Goal: Task Accomplishment & Management: Use online tool/utility

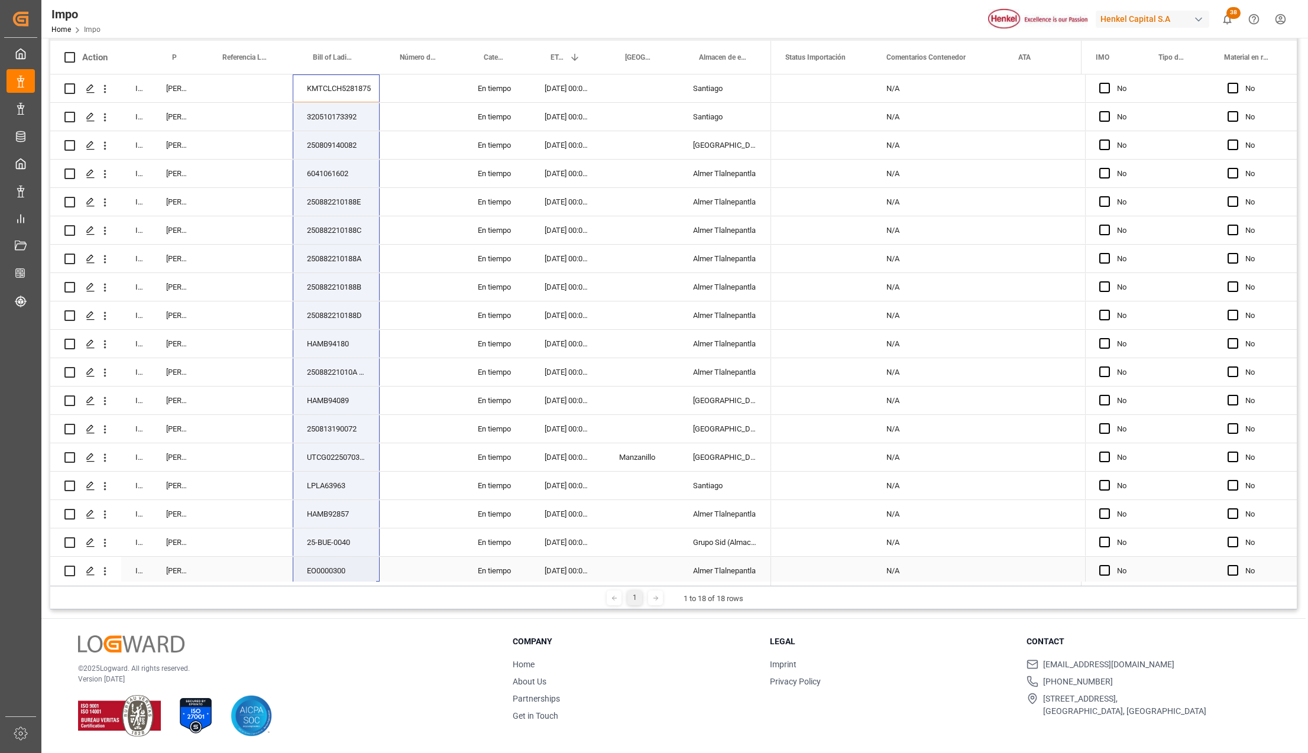
drag, startPoint x: 347, startPoint y: 92, endPoint x: 361, endPoint y: 566, distance: 473.9
click at [361, 566] on div "In progress Karla Chavez KMTCLCH5281875 En tiempo 21-09-2025 00:00:00 Santiago …" at bounding box center [410, 330] width 721 height 511
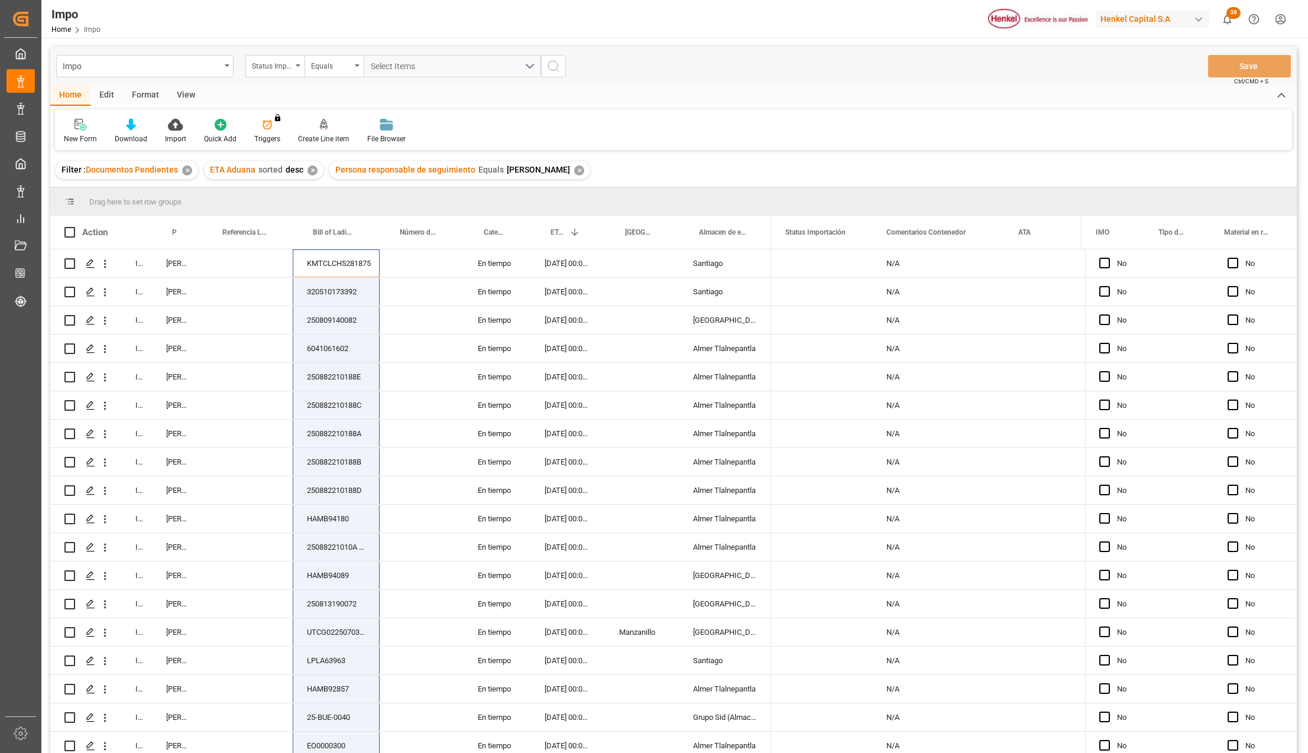
click at [574, 171] on div "✕" at bounding box center [579, 171] width 10 height 10
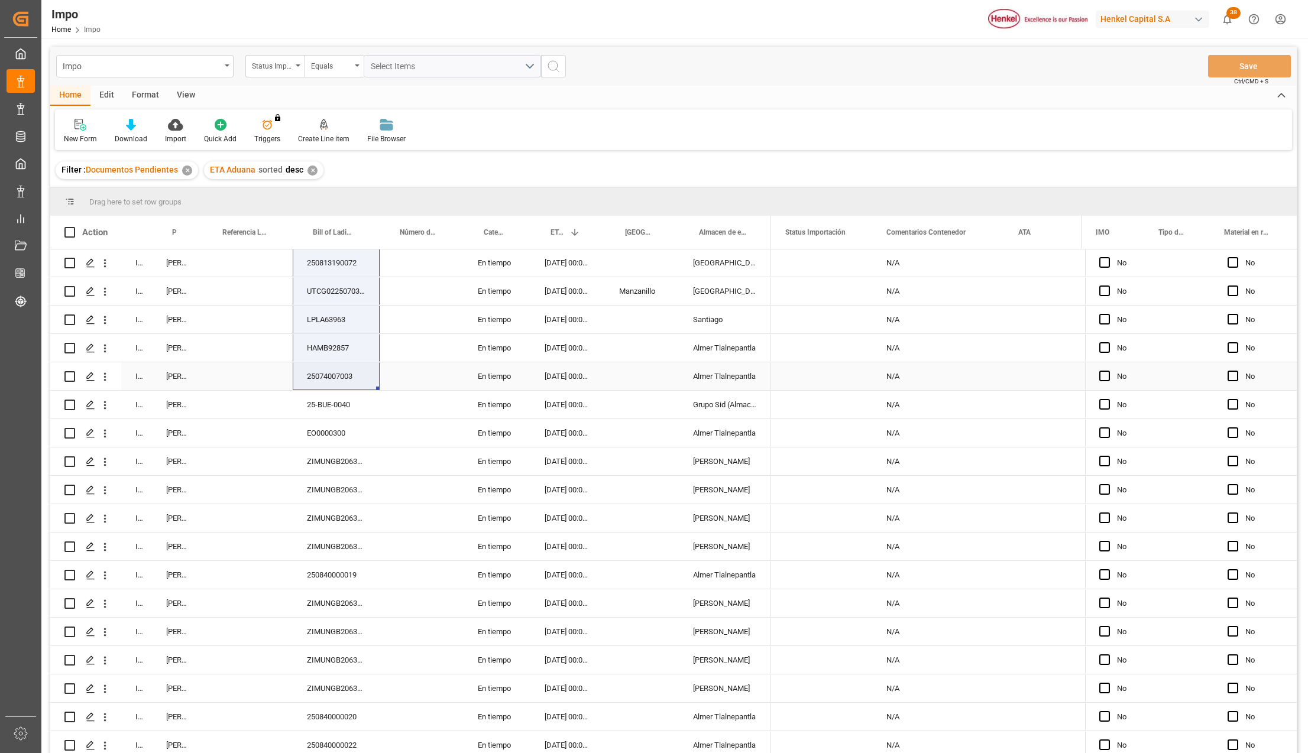
scroll to position [433, 0]
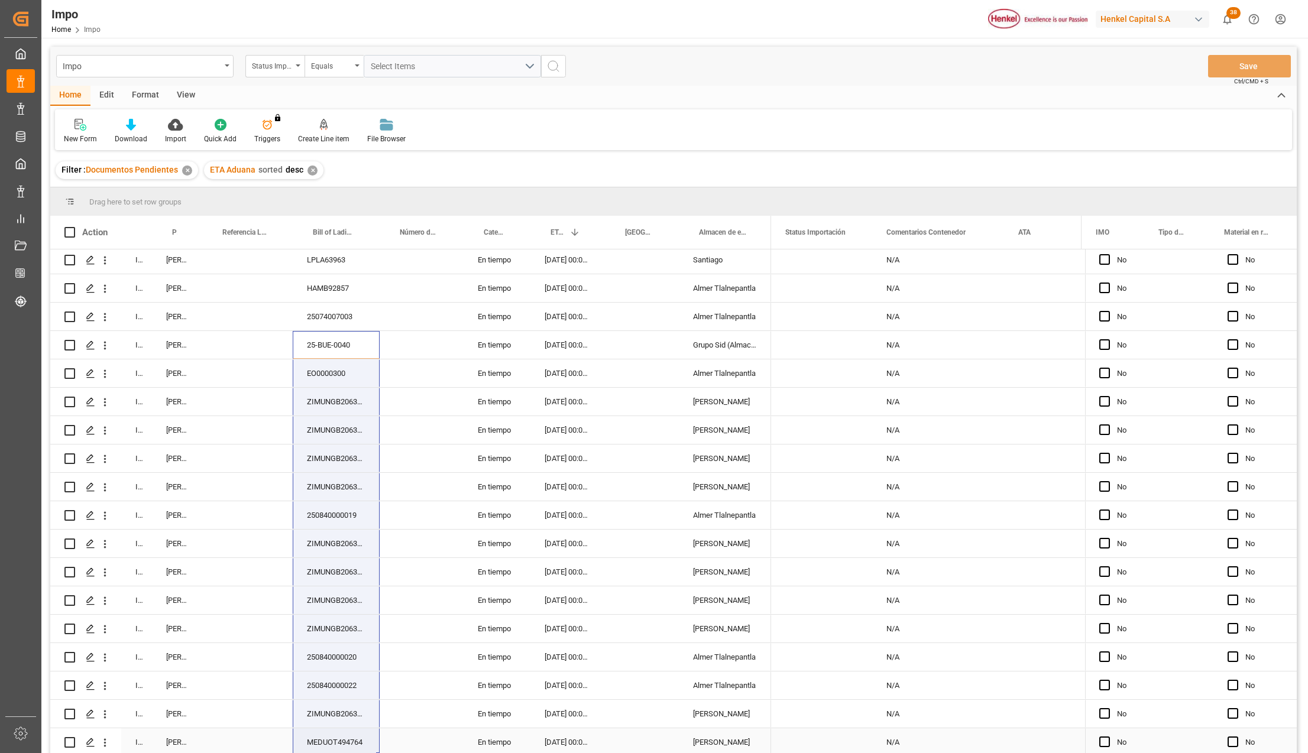
drag, startPoint x: 329, startPoint y: 337, endPoint x: 362, endPoint y: 703, distance: 366.9
click at [354, 727] on div "In progress Martha Gonzalez UTCG0225080243 En tiempo 29-09-2025 00:00:00 Almer …" at bounding box center [410, 288] width 721 height 937
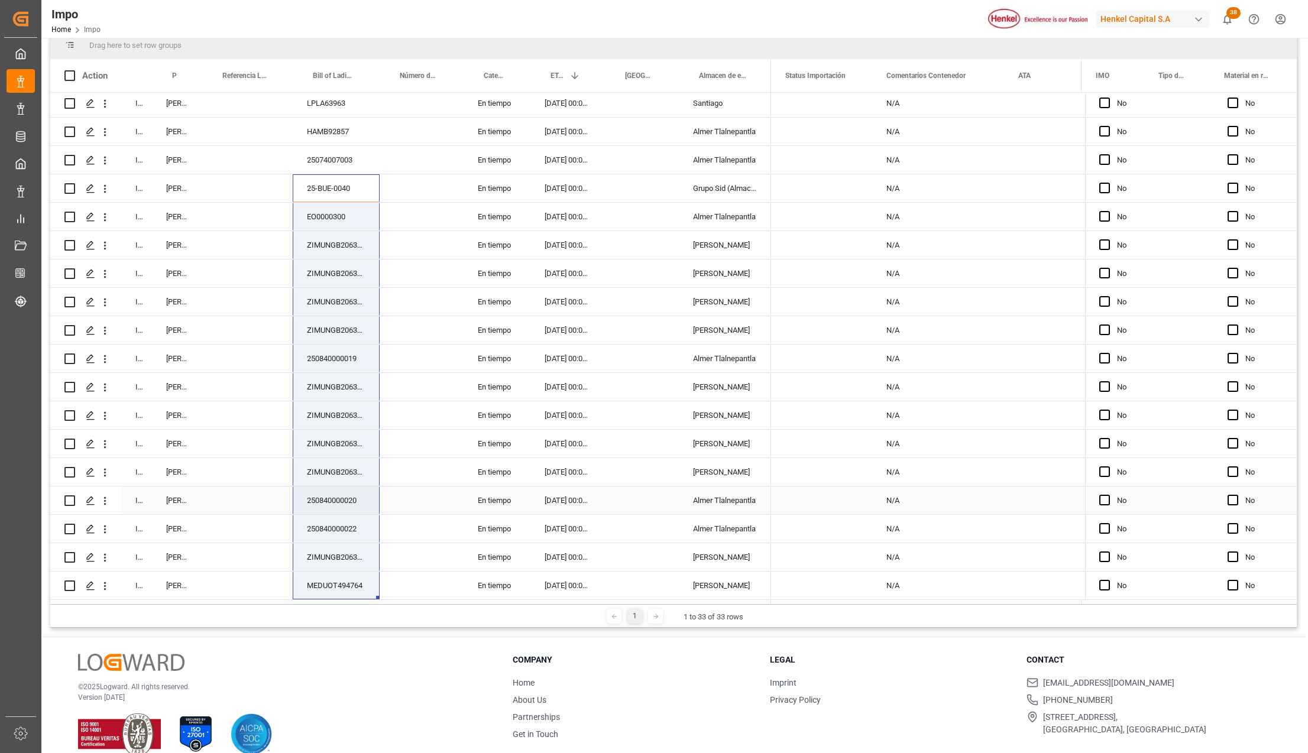
scroll to position [157, 0]
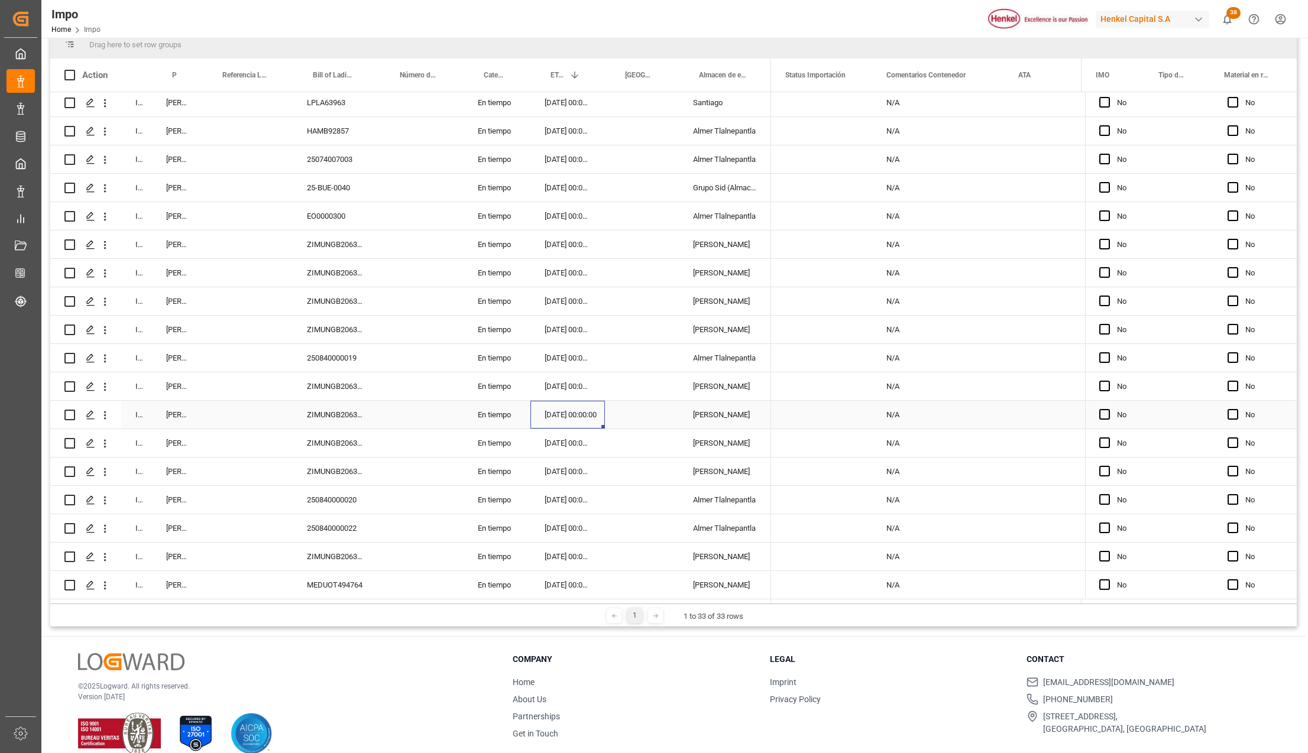
click at [555, 407] on div "[DATE] 00:00:00" at bounding box center [567, 415] width 75 height 28
click at [559, 246] on div "[DATE] 00:00:00" at bounding box center [567, 245] width 75 height 28
click at [566, 211] on div "02-09-2025 00:00:00" at bounding box center [567, 216] width 75 height 28
click at [334, 219] on div "EO0000300" at bounding box center [336, 216] width 87 height 28
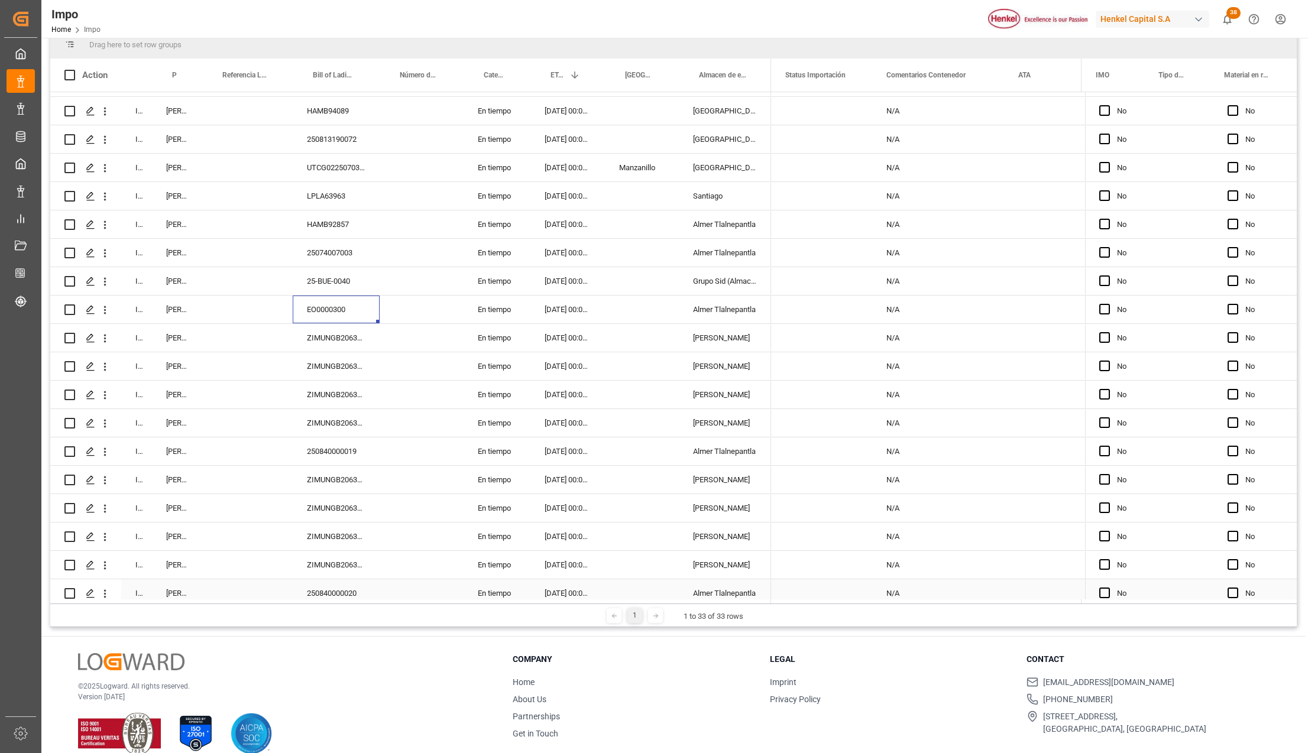
scroll to position [117, 0]
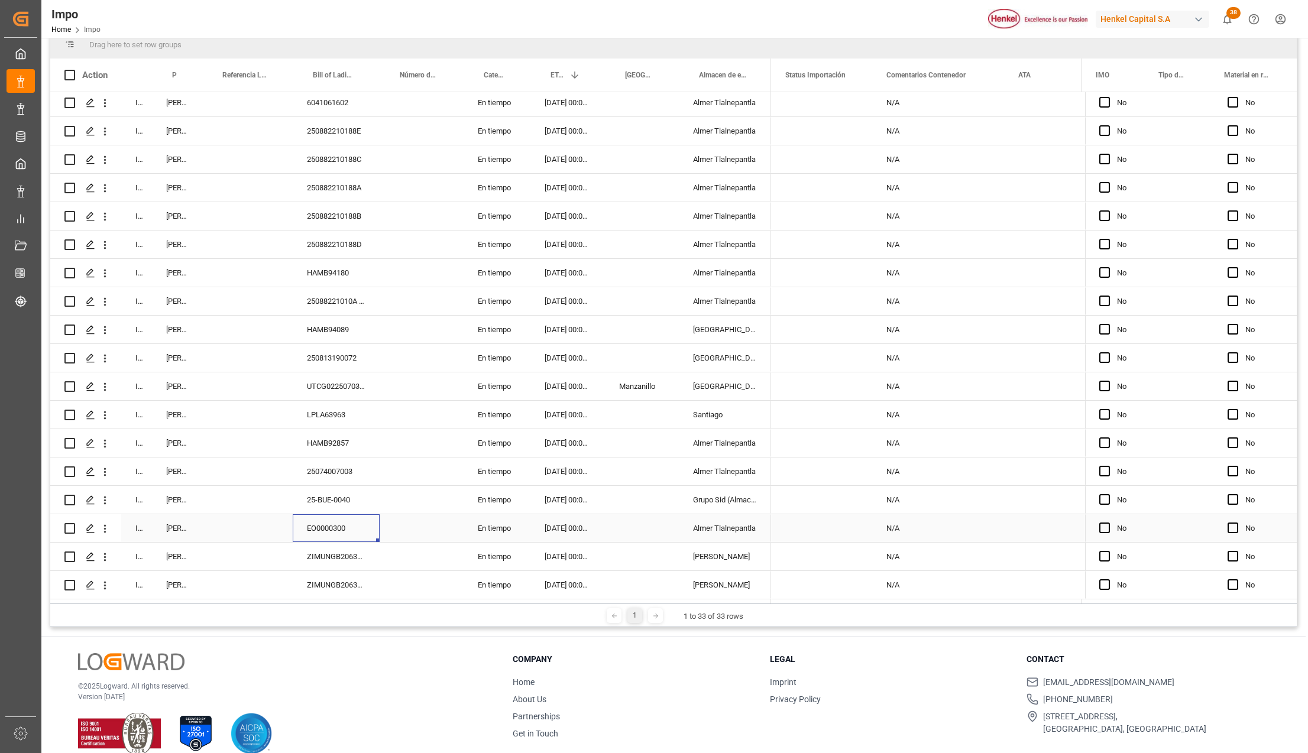
click at [329, 527] on div "EO0000300" at bounding box center [336, 528] width 87 height 28
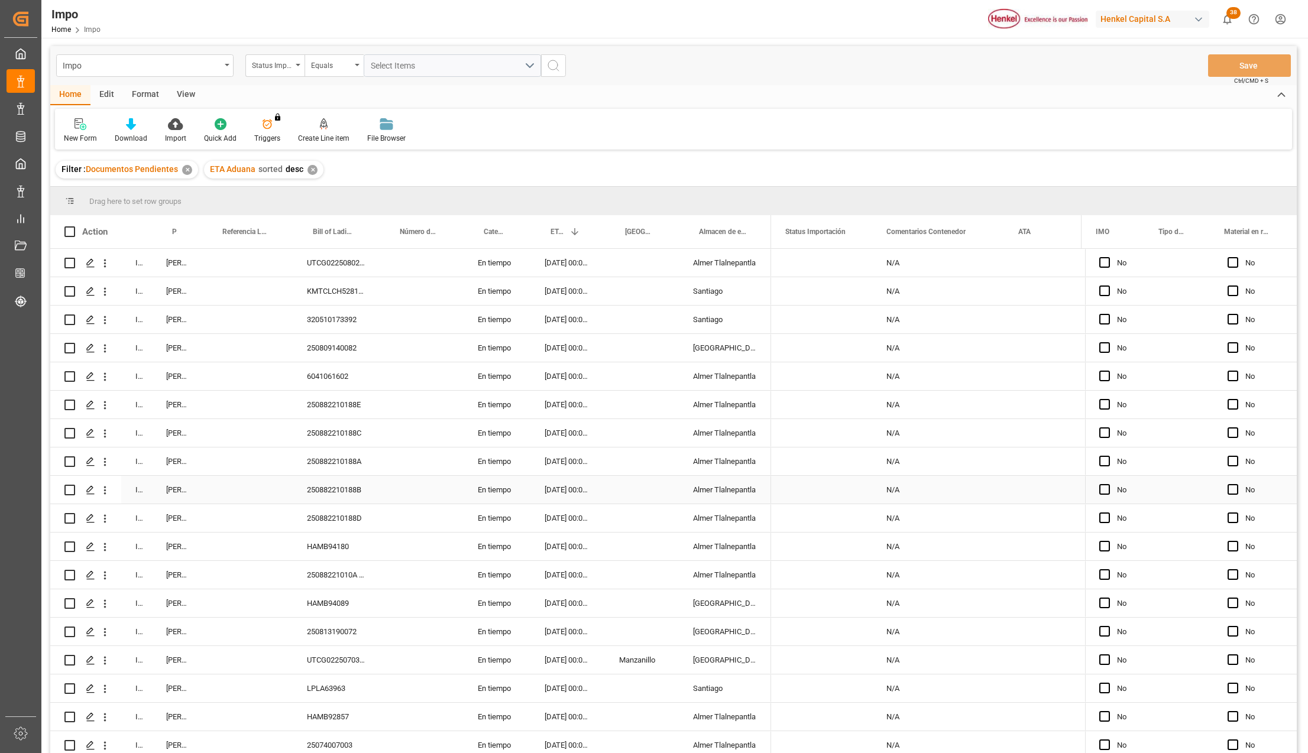
scroll to position [0, 0]
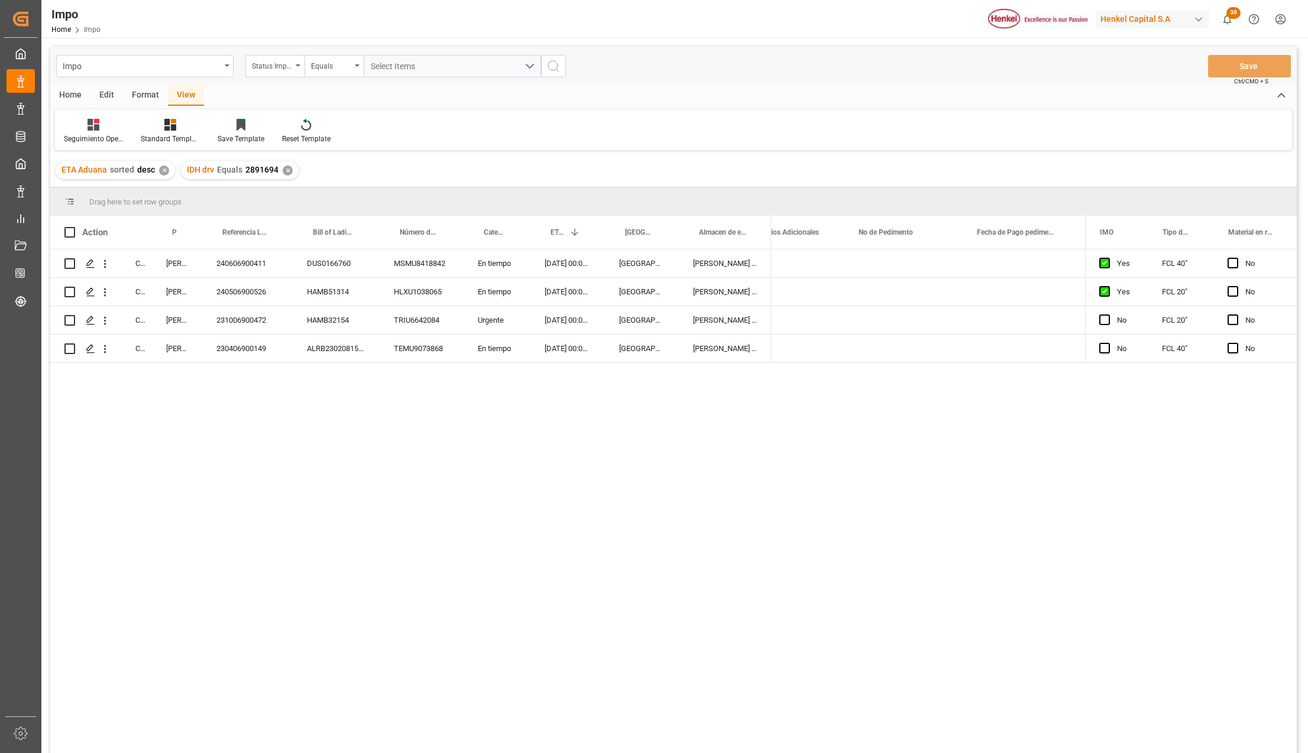
scroll to position [0, 2778]
click at [1281, 15] on html "Created by potrace 1.15, written by Peter Selinger 2001-2017 Created by potrace…" at bounding box center [654, 376] width 1308 height 753
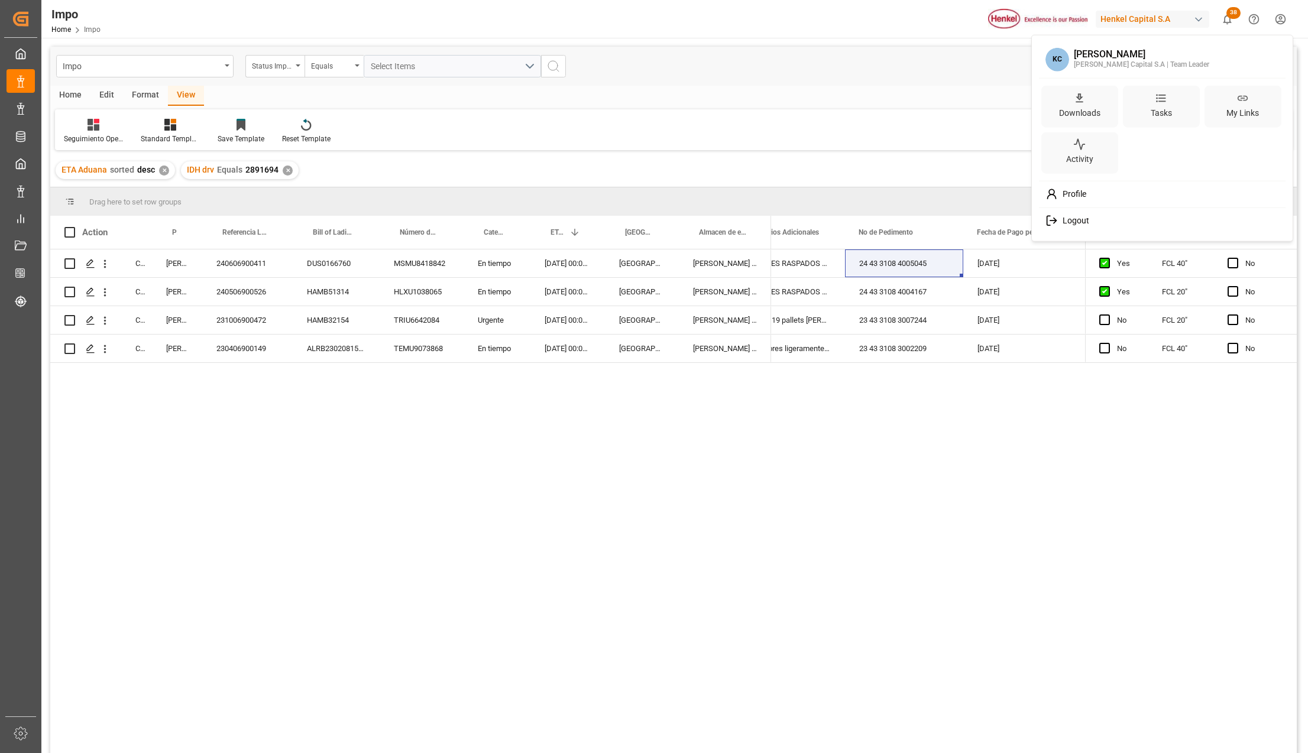
click at [642, 546] on html "Created by potrace 1.15, written by Peter Selinger 2001-2017 Created by potrace…" at bounding box center [654, 376] width 1308 height 753
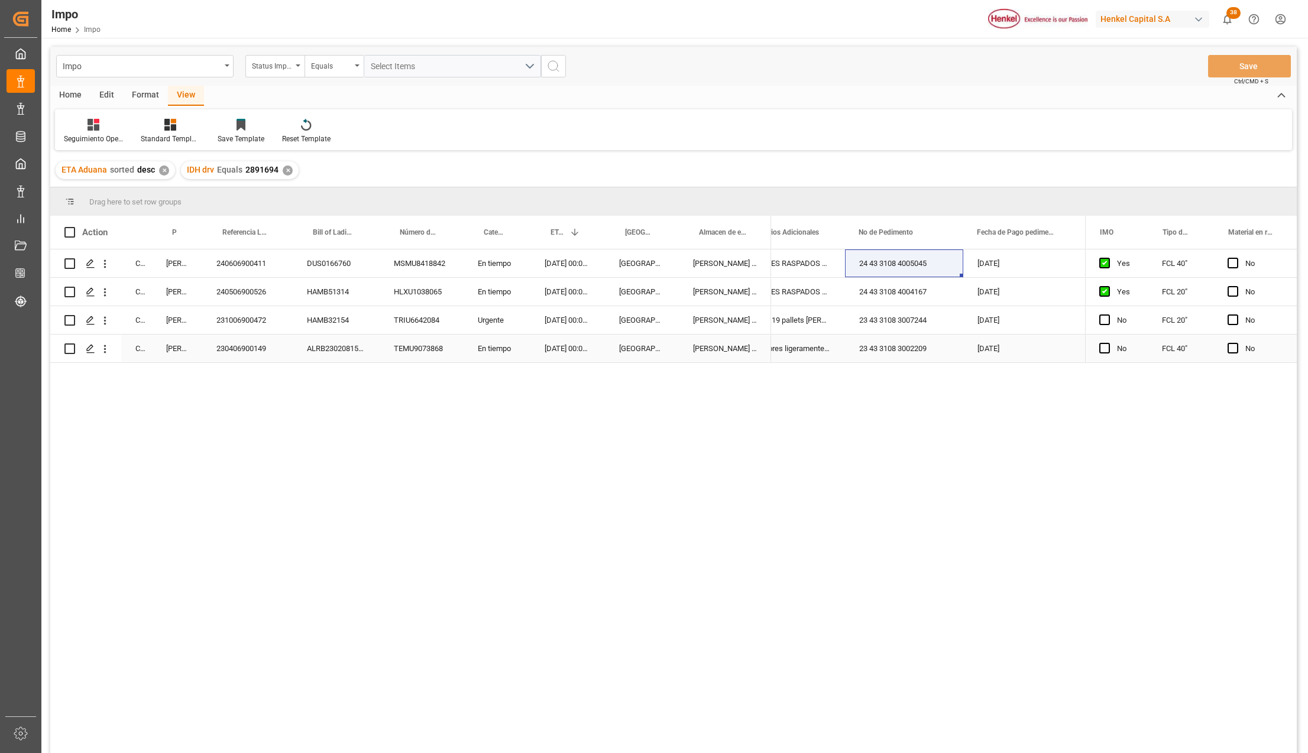
click at [483, 346] on div "En tiempo" at bounding box center [497, 349] width 67 height 28
click at [494, 322] on div "Urgente" at bounding box center [497, 320] width 67 height 28
click at [501, 291] on div "En tiempo" at bounding box center [497, 292] width 67 height 28
click at [516, 259] on div "En tiempo" at bounding box center [497, 264] width 67 height 28
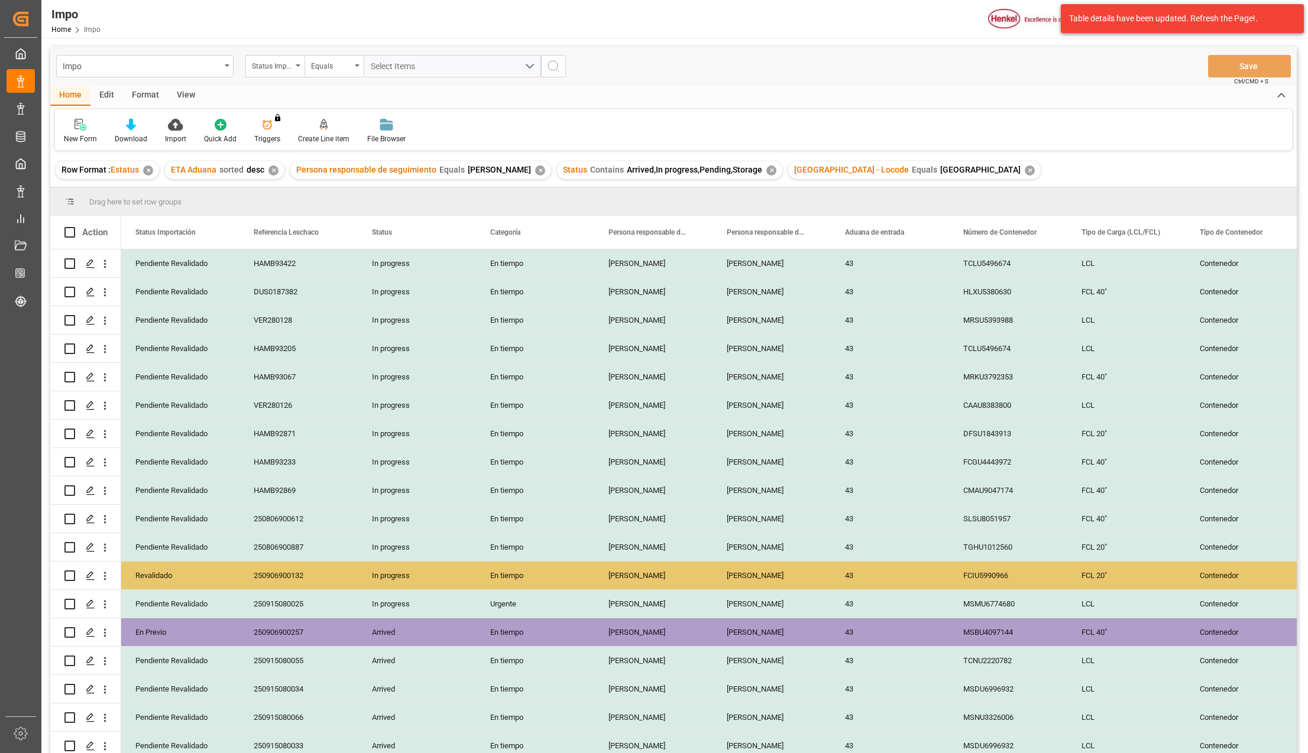
click at [189, 83] on div "Impo Status Importación Equals Select Items Save Ctrl/CMD + S" at bounding box center [673, 66] width 1247 height 39
click at [184, 93] on div "View" at bounding box center [186, 96] width 36 height 20
drag, startPoint x: 184, startPoint y: 93, endPoint x: 143, endPoint y: 124, distance: 52.0
click at [143, 124] on div at bounding box center [134, 124] width 59 height 12
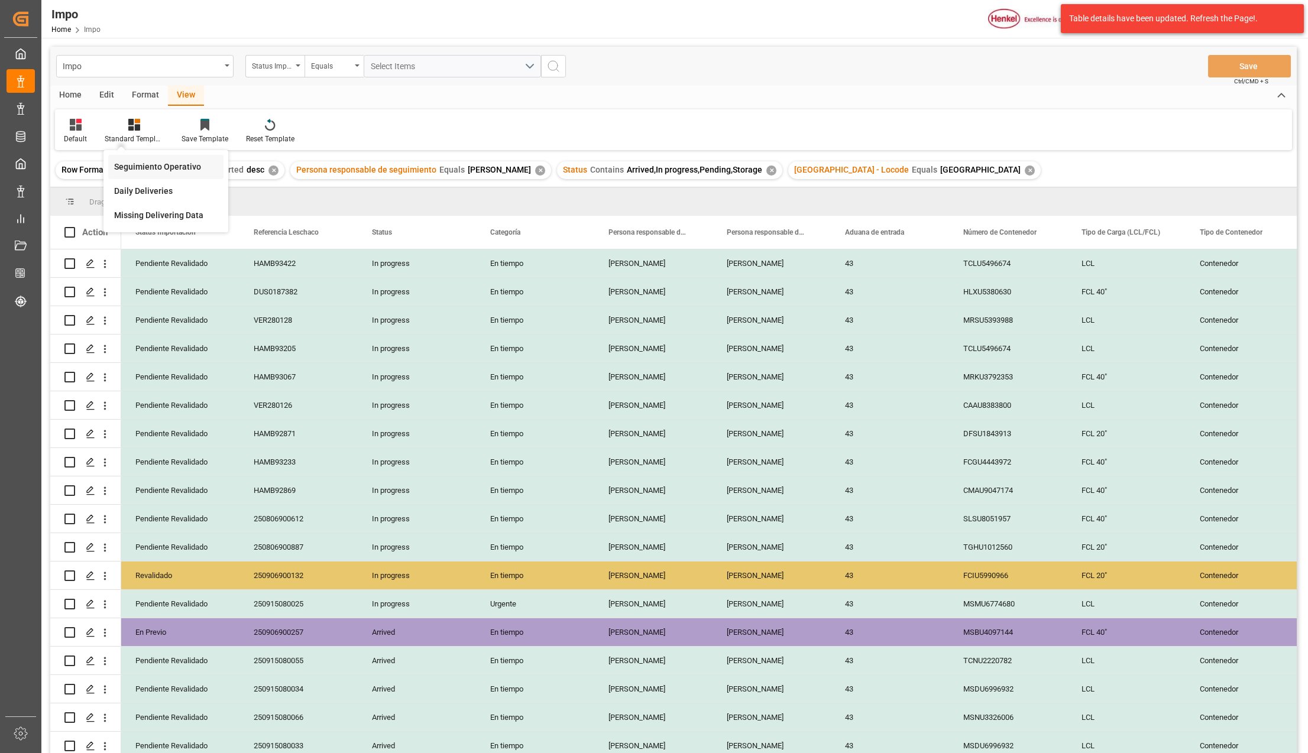
click at [150, 155] on div "Seguimiento Operativo" at bounding box center [165, 167] width 115 height 24
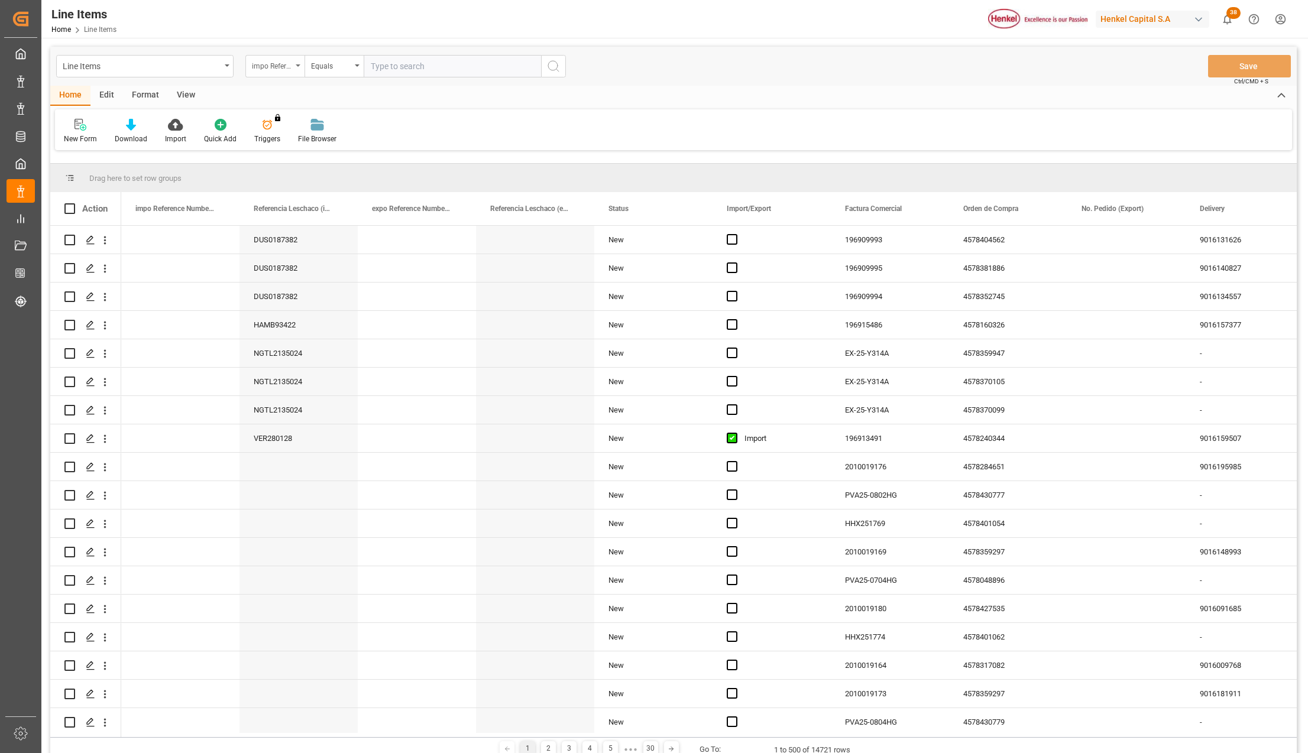
click at [298, 66] on icon "open menu" at bounding box center [298, 65] width 5 height 2
click at [292, 96] on input "text" at bounding box center [334, 93] width 167 height 19
type input "t"
type input "c"
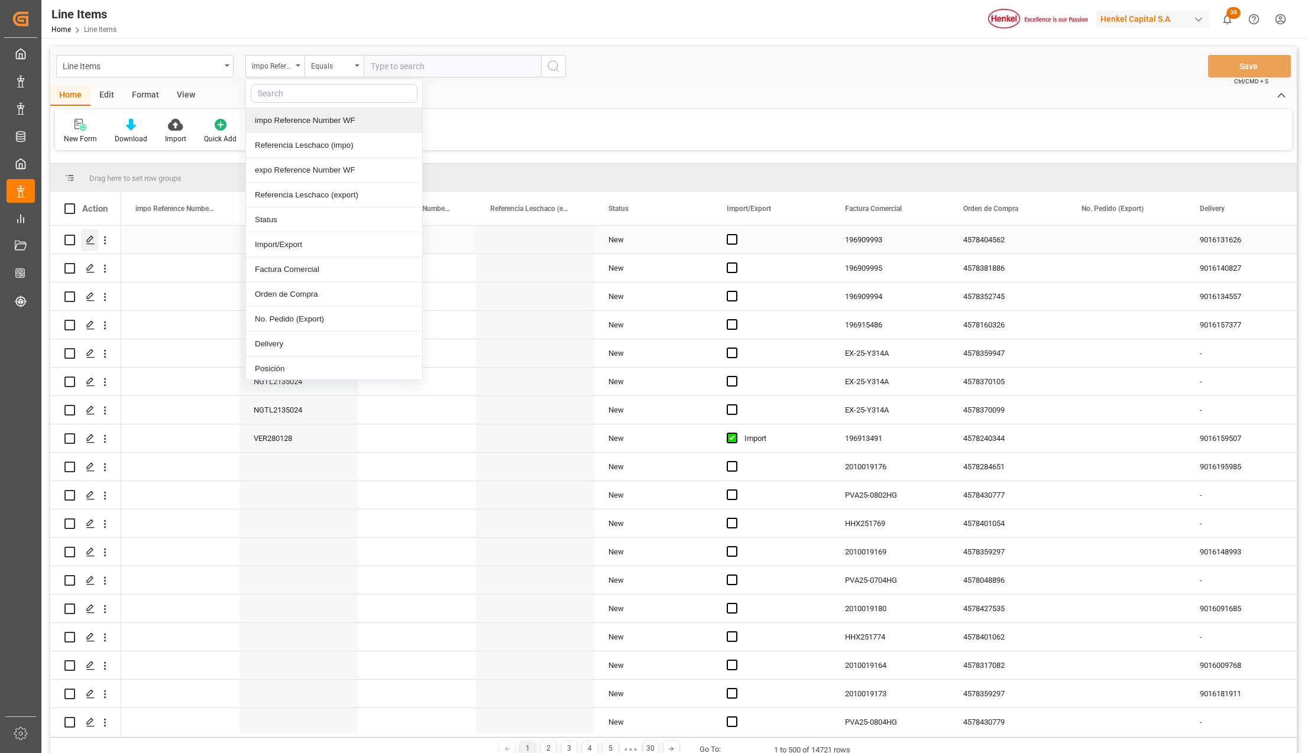
click at [88, 244] on icon "Press SPACE to select this row." at bounding box center [90, 239] width 9 height 9
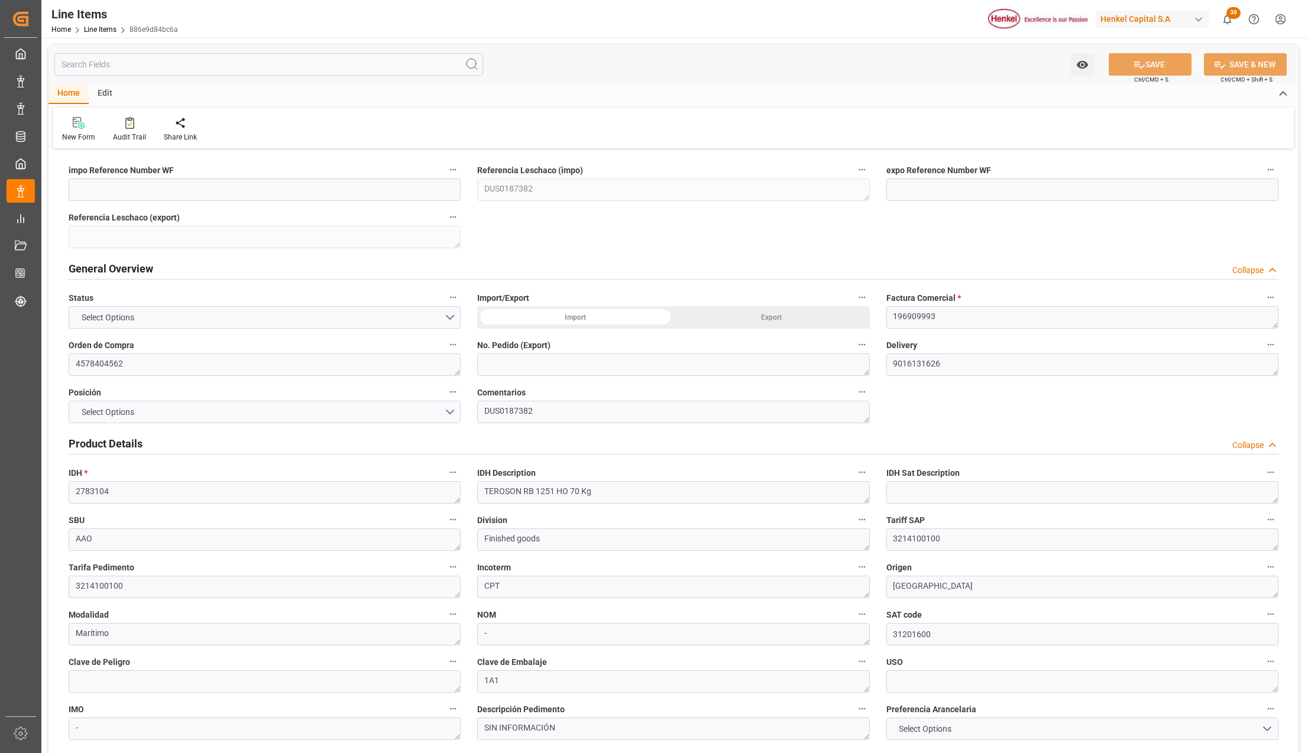
type input "1.064"
type input "2348.93"
type input "30"
type input "15-08-2025 15:11"
click at [67, 31] on link "Home" at bounding box center [61, 29] width 20 height 8
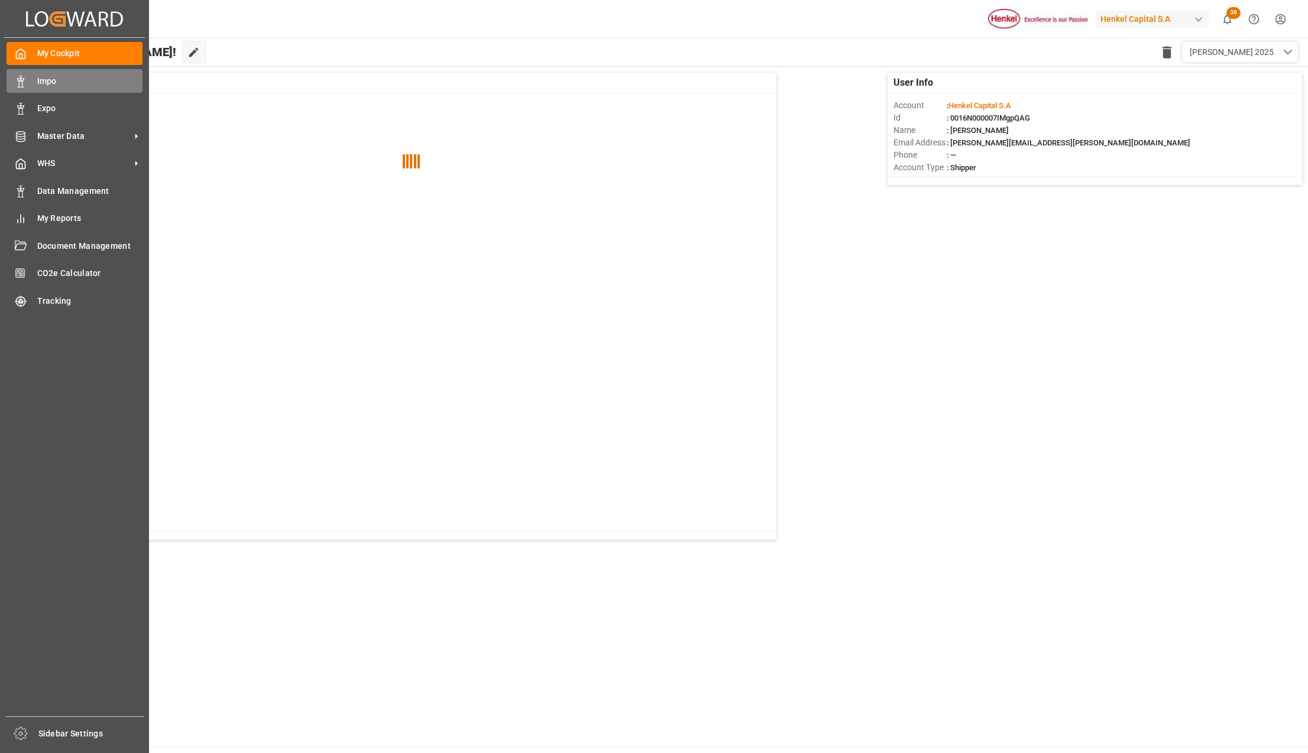
click at [40, 90] on div "Impo Impo" at bounding box center [75, 80] width 136 height 23
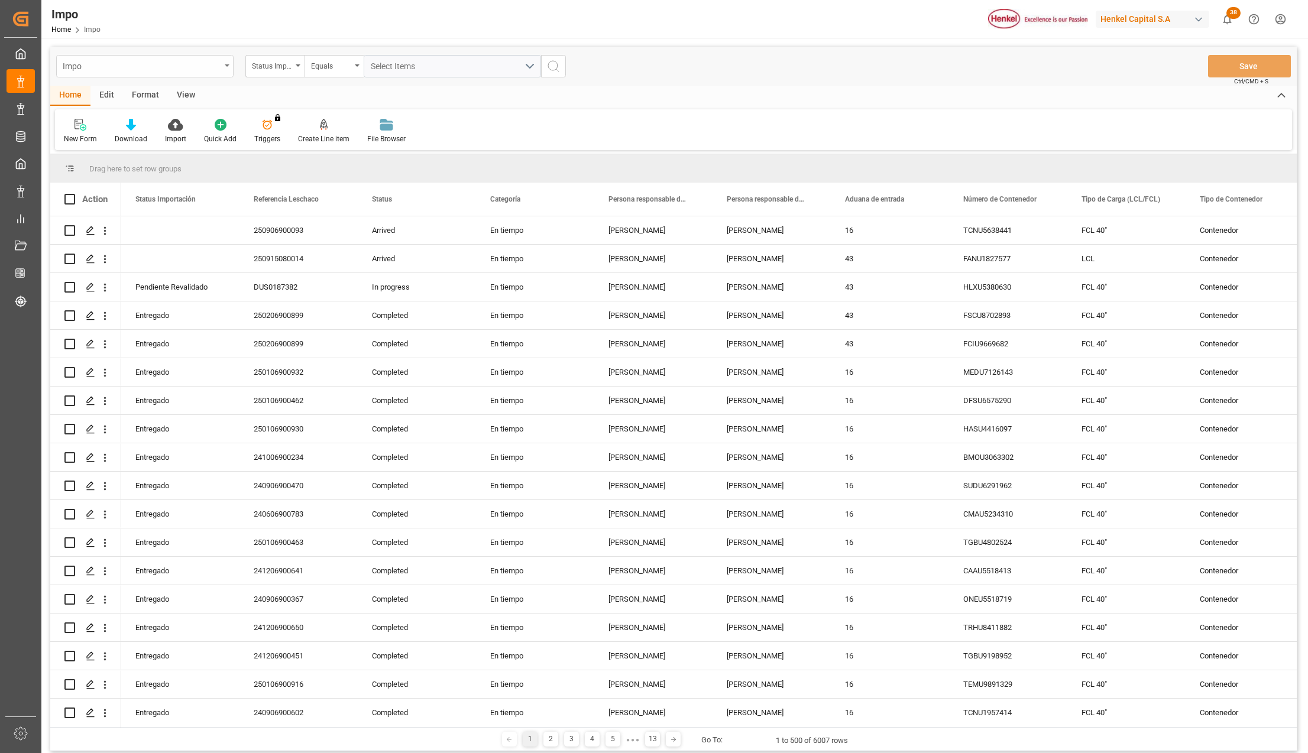
click at [227, 69] on div "Impo" at bounding box center [144, 66] width 177 height 22
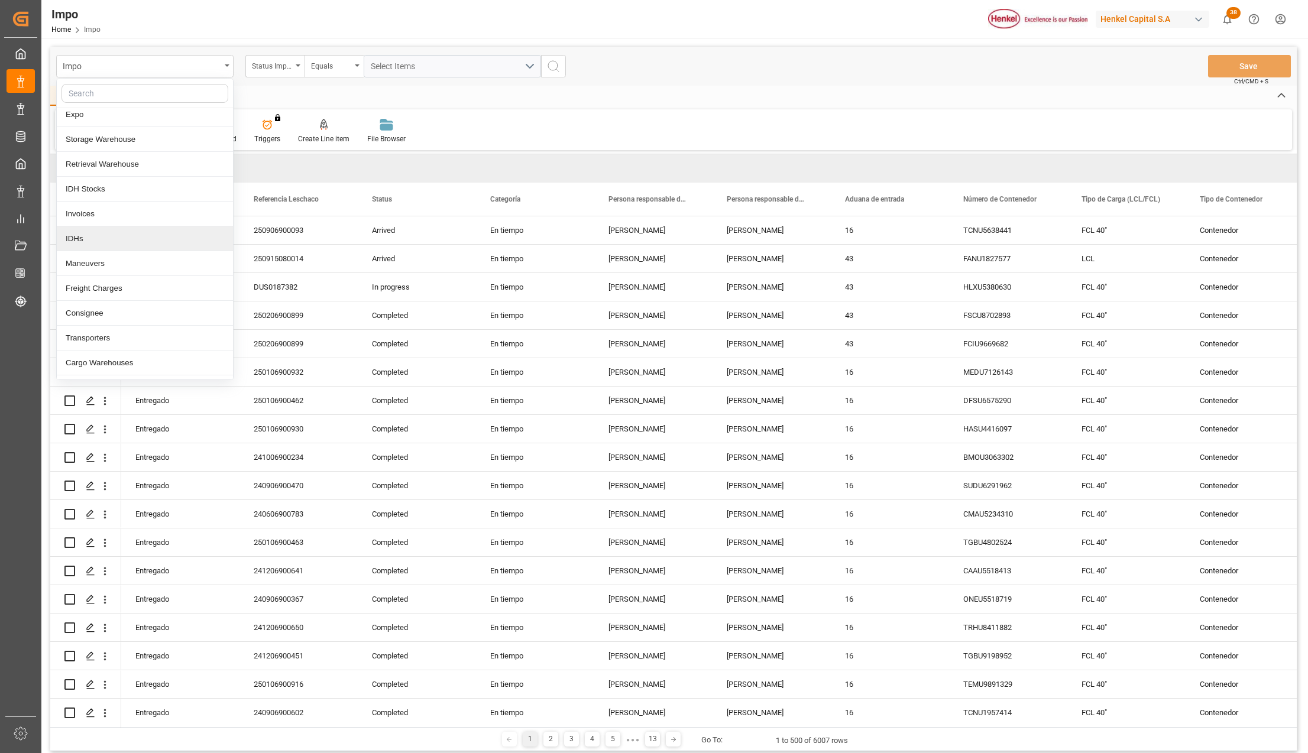
scroll to position [79, 0]
click at [137, 345] on div "Cargo Warehouses" at bounding box center [145, 340] width 176 height 25
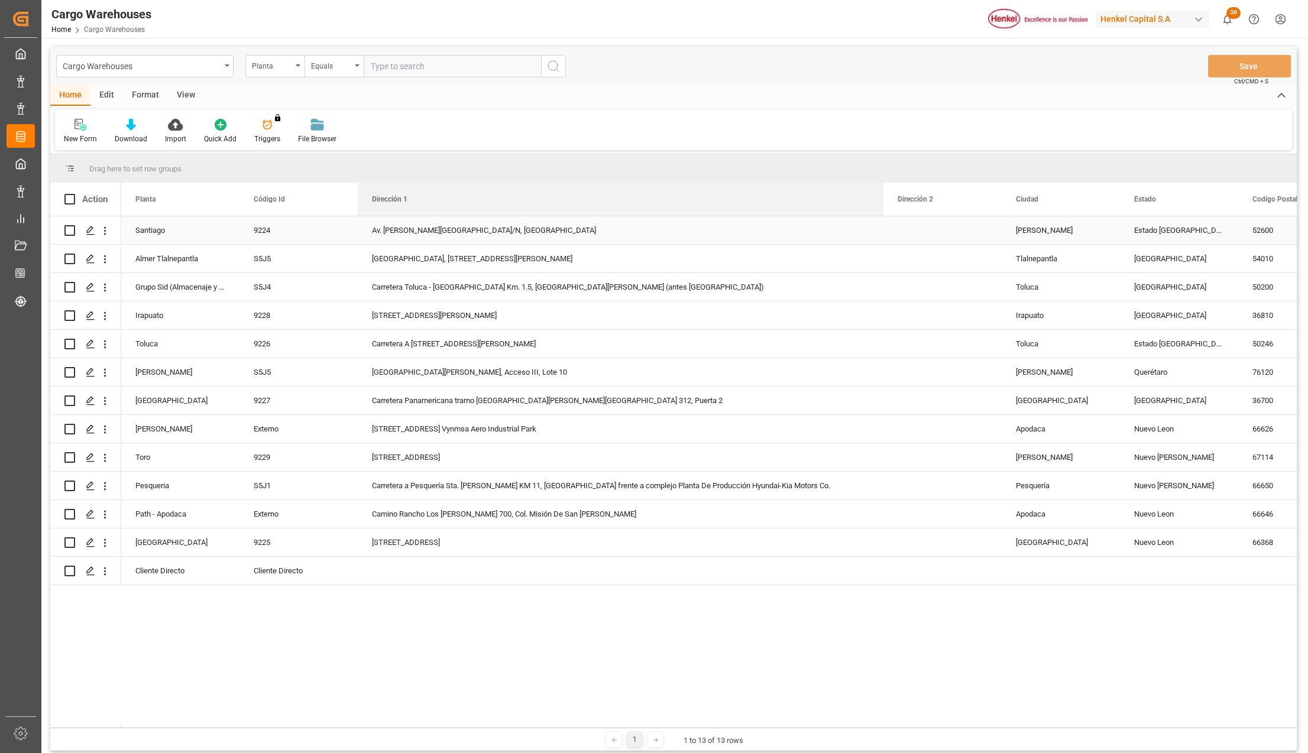
drag, startPoint x: 474, startPoint y: 183, endPoint x: 881, endPoint y: 226, distance: 409.7
click at [881, 226] on div "Action Planta Código Id Dirección 1" at bounding box center [673, 455] width 1247 height 545
click at [339, 627] on div "Santiago 9224 Av. Isidro Fabela S/N, Parque Industrial Santiago Tianguistenco E…" at bounding box center [709, 472] width 1176 height 512
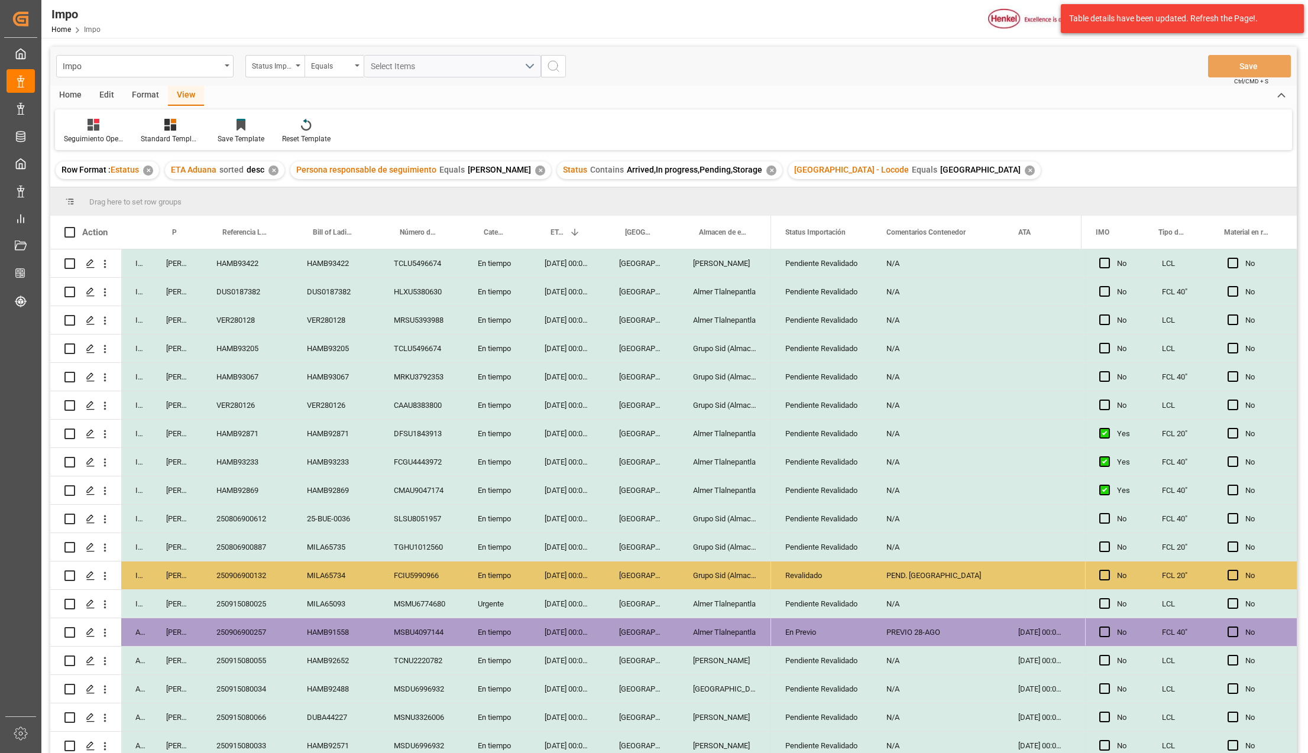
click at [228, 377] on div "HAMB93067" at bounding box center [247, 377] width 90 height 28
click at [228, 377] on input "HAMB93067" at bounding box center [248, 384] width 72 height 22
type input "250906900430"
click at [1243, 72] on button "Save" at bounding box center [1249, 66] width 83 height 22
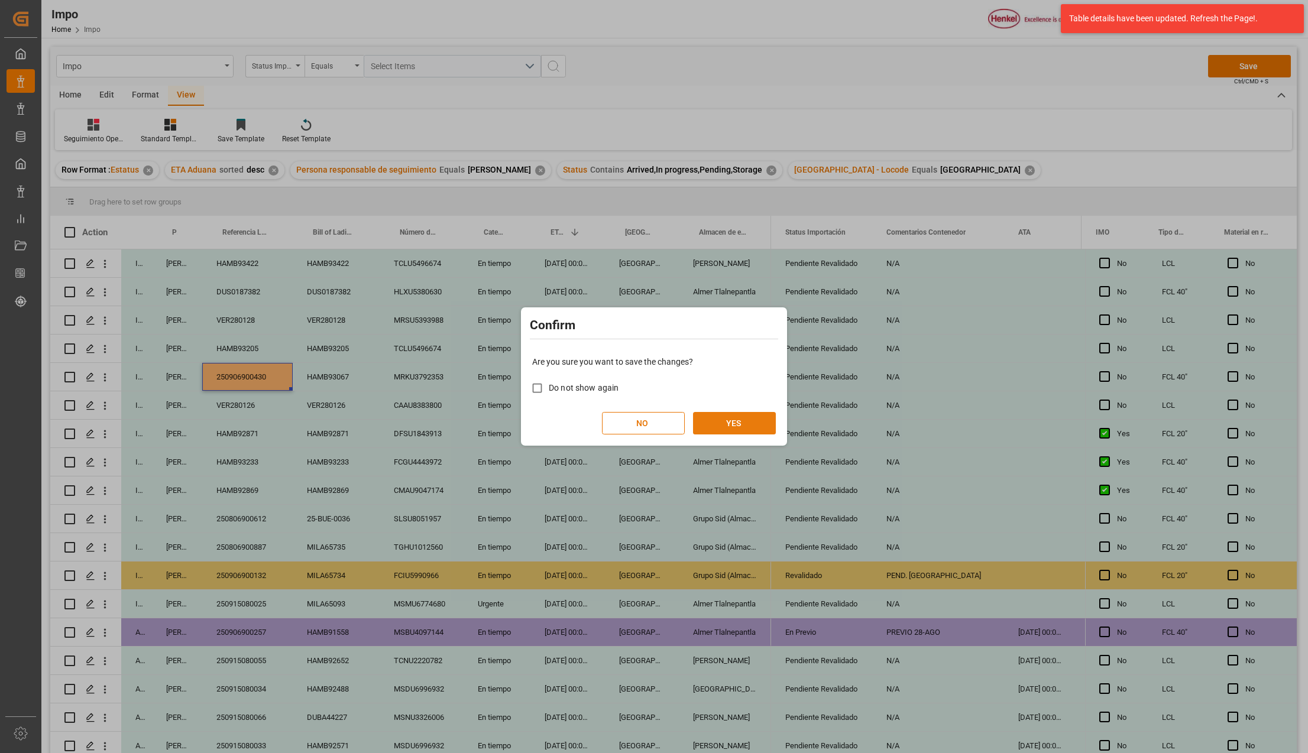
click at [729, 427] on button "YES" at bounding box center [734, 423] width 83 height 22
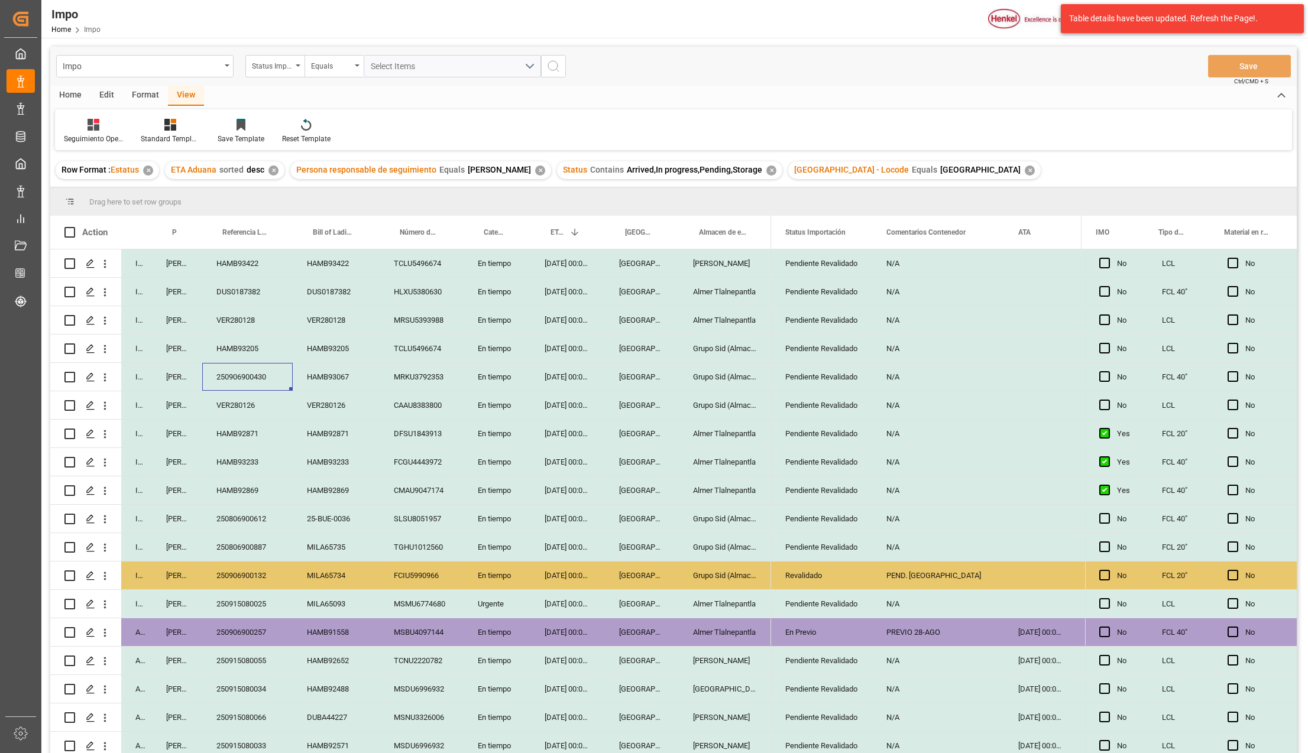
click at [827, 627] on div "En Previo" at bounding box center [821, 632] width 73 height 27
click at [926, 630] on div "PREVIO 28-AGO" at bounding box center [938, 633] width 132 height 28
click at [242, 627] on div "250906900257" at bounding box center [247, 633] width 90 height 28
click at [829, 667] on div "Pendiente Revalidado" at bounding box center [821, 661] width 73 height 27
click at [822, 655] on div "Pendiente Revalidado" at bounding box center [821, 661] width 73 height 27
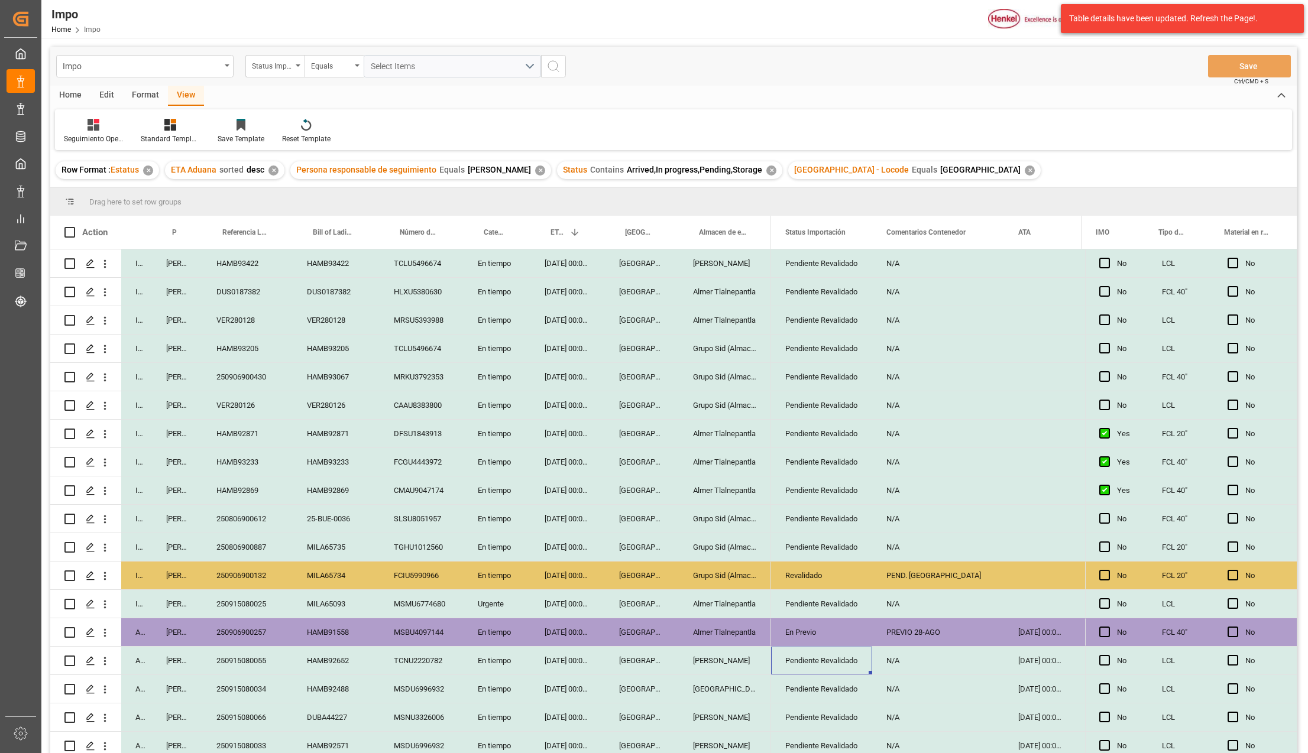
click at [822, 655] on div "Pendiente Revalidado" at bounding box center [821, 661] width 73 height 27
click at [821, 667] on input "Pendiente Revalidado" at bounding box center [822, 667] width 82 height 22
click at [852, 670] on icon "open menu" at bounding box center [850, 668] width 14 height 14
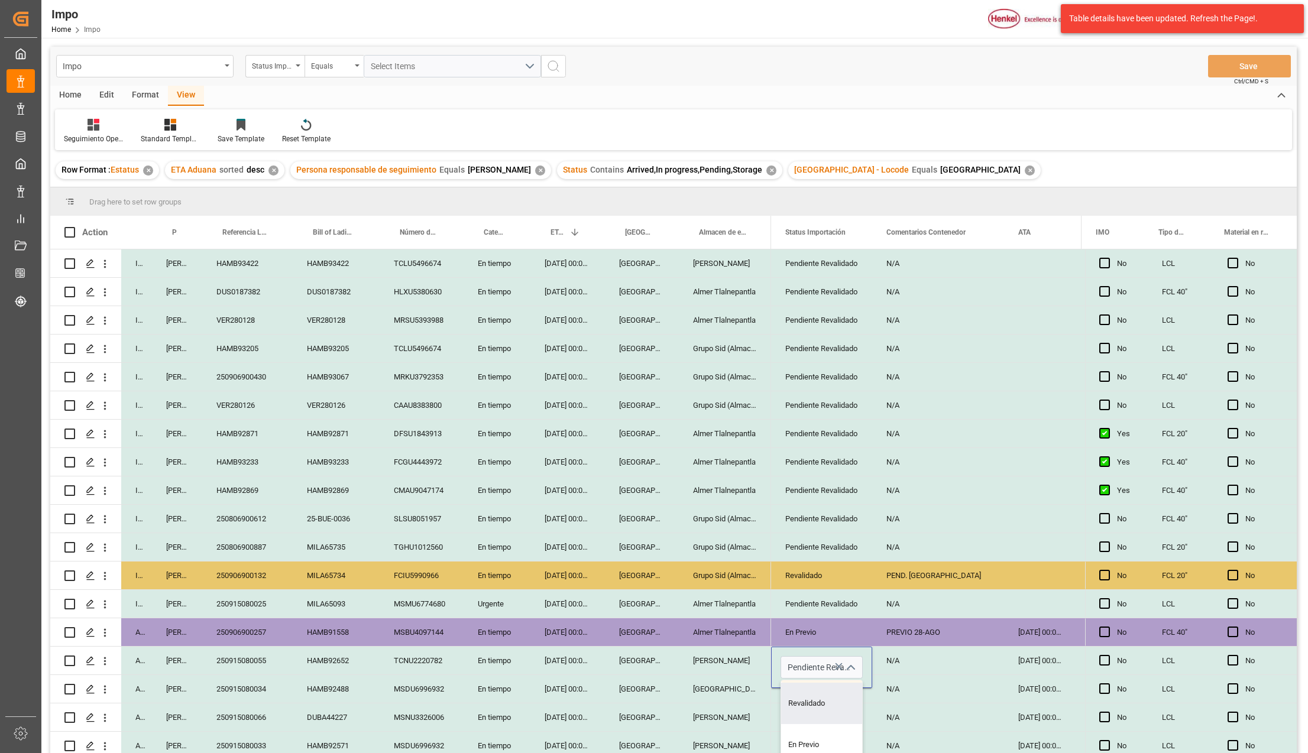
click at [818, 736] on div "En Previo" at bounding box center [836, 744] width 111 height 41
type input "En Previo"
click at [886, 704] on div "N/A" at bounding box center [938, 718] width 132 height 28
click at [883, 661] on div "N/A" at bounding box center [938, 661] width 132 height 28
click at [892, 661] on div "N/A" at bounding box center [938, 661] width 132 height 28
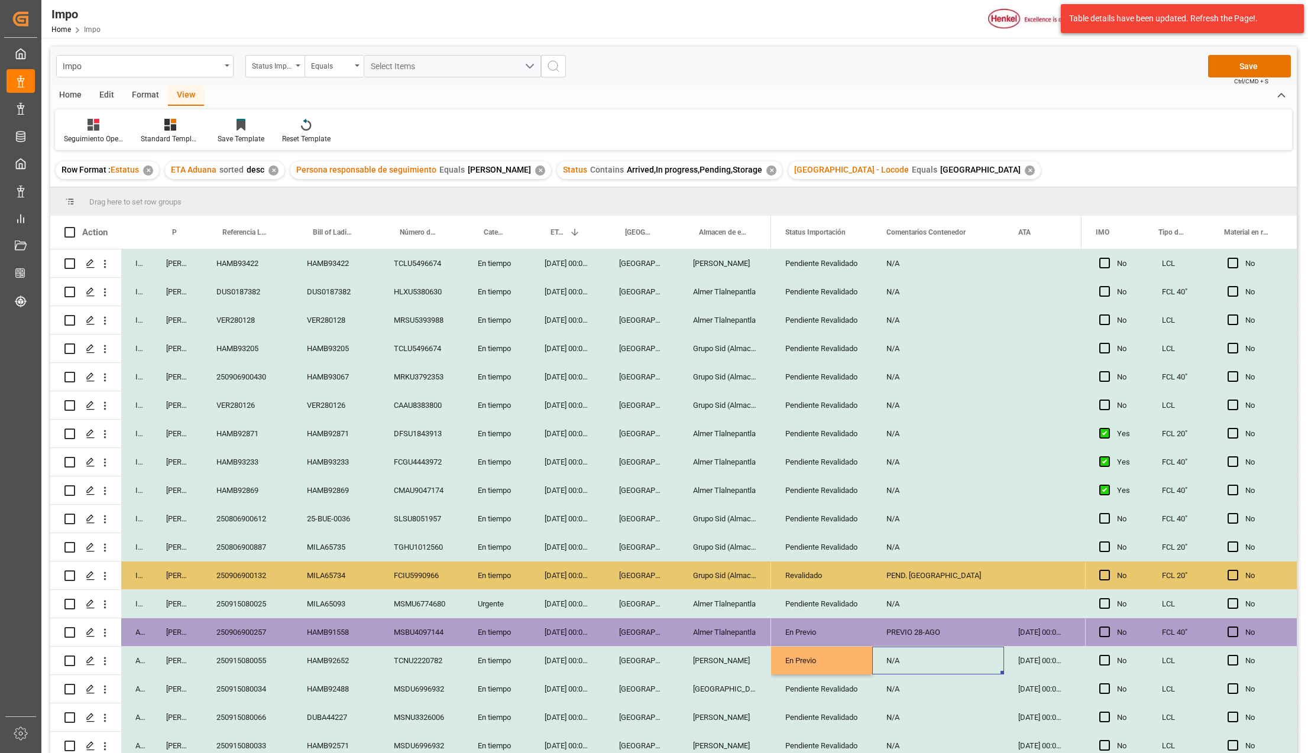
click at [892, 661] on div "N/A" at bounding box center [938, 661] width 132 height 28
click at [902, 665] on input "N/A" at bounding box center [938, 667] width 113 height 22
type input "N"
type input "PREVIO 28-AGO"
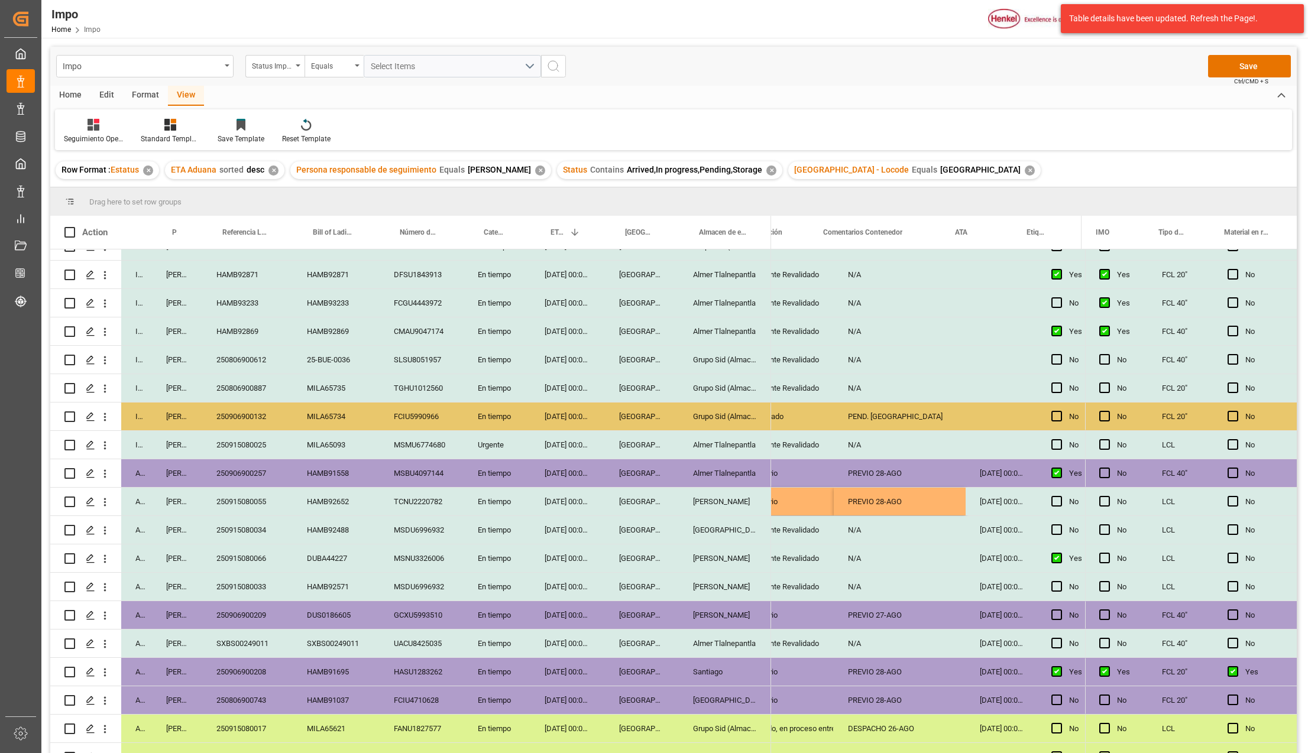
scroll to position [0, 95]
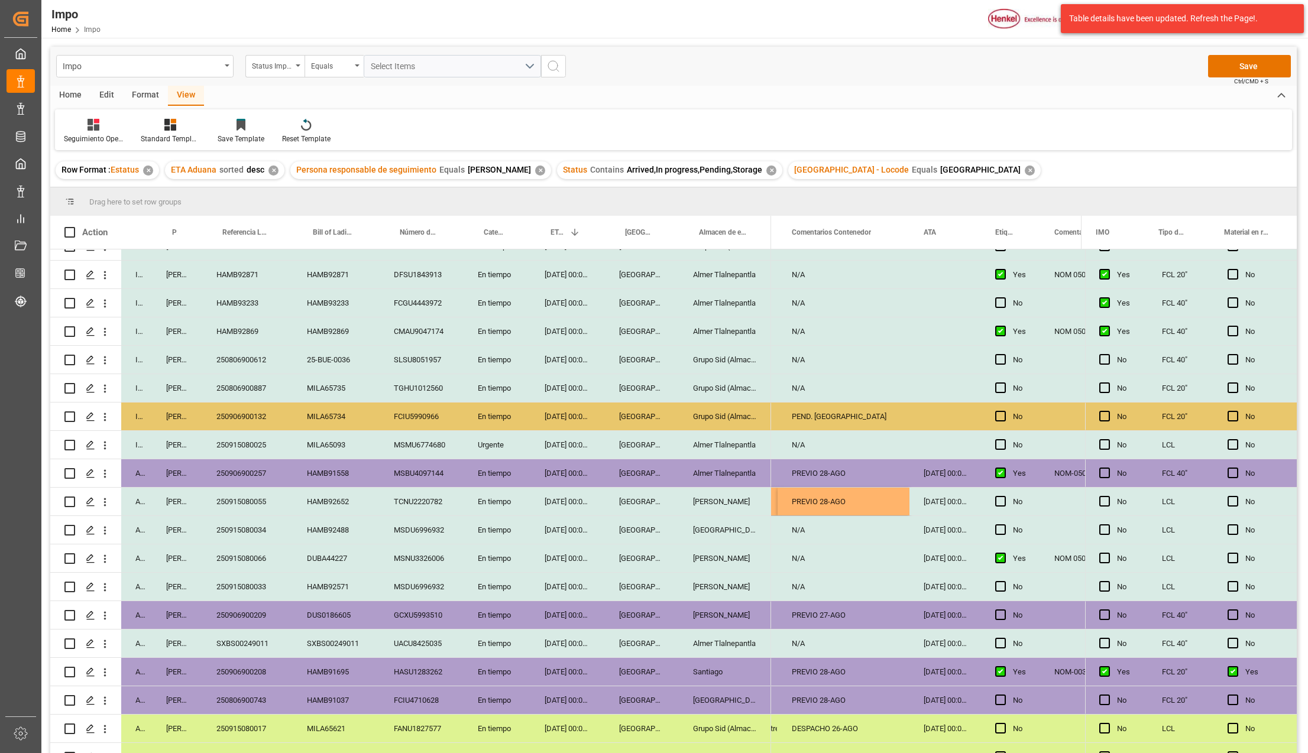
click at [809, 488] on div "PREVIO 28-AGO" at bounding box center [844, 502] width 132 height 28
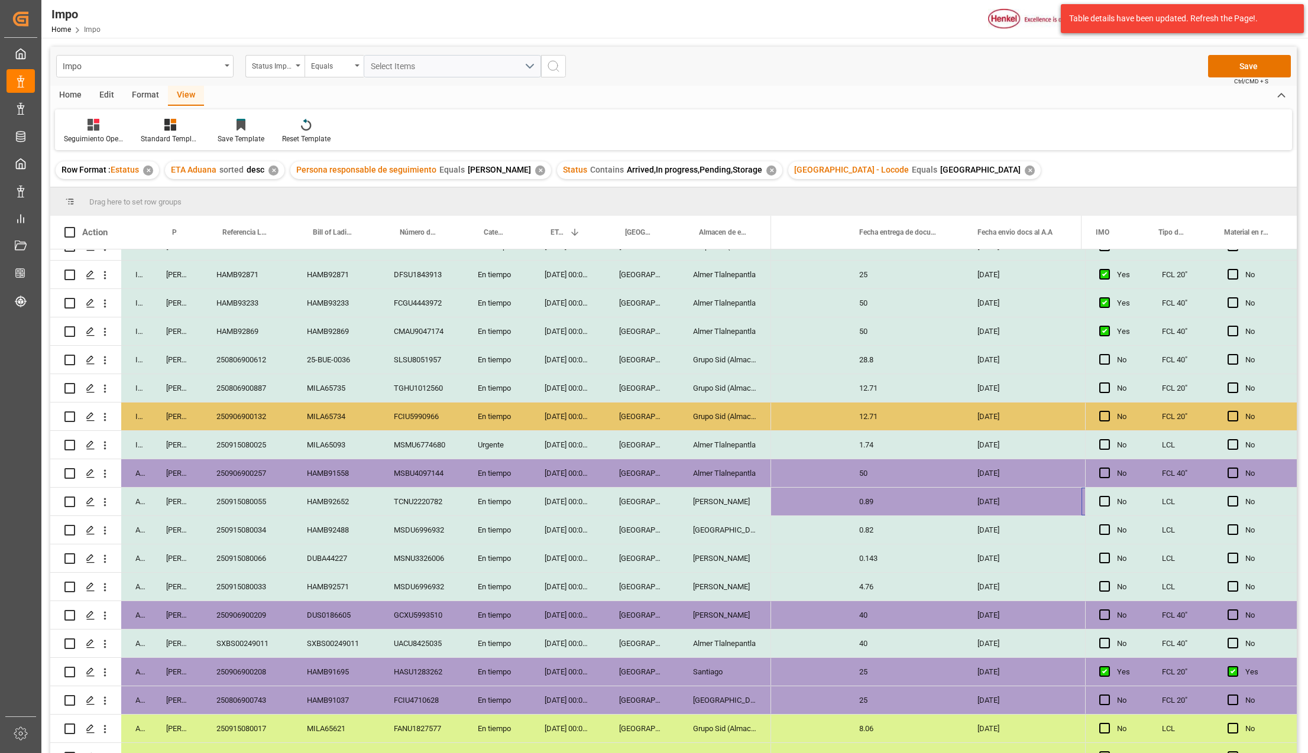
scroll to position [0, 0]
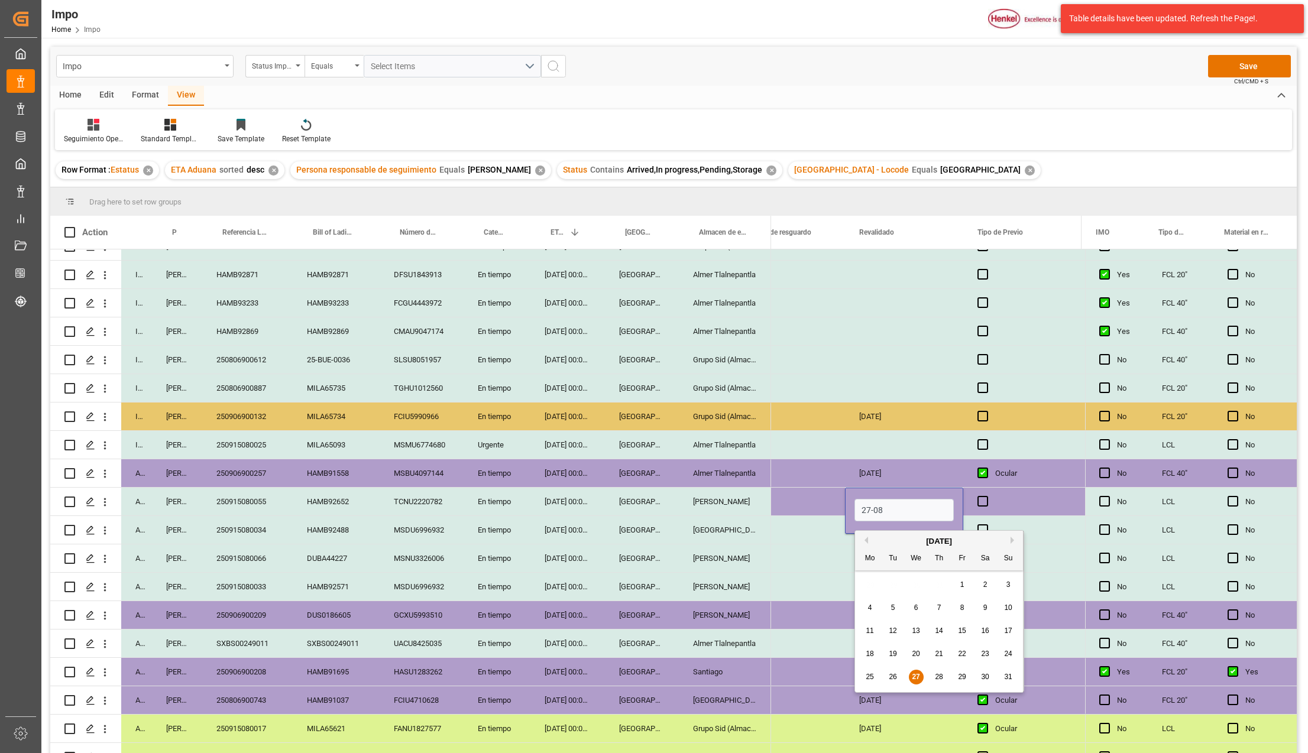
type input "[DATE]"
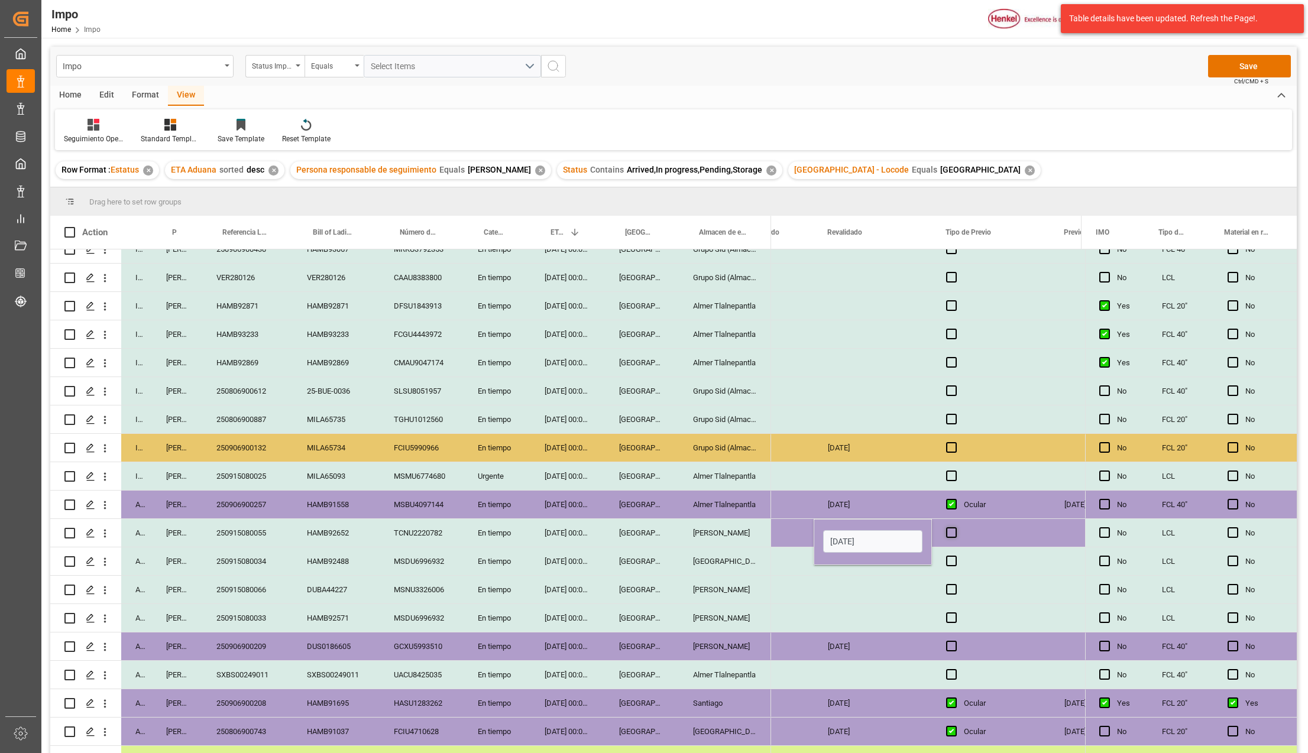
click at [938, 535] on div "Press SPACE to select this row." at bounding box center [991, 533] width 118 height 28
click at [951, 537] on span "Press SPACE to select this row." at bounding box center [951, 532] width 11 height 11
click at [955, 527] on input "Press SPACE to select this row." at bounding box center [955, 527] width 0 height 0
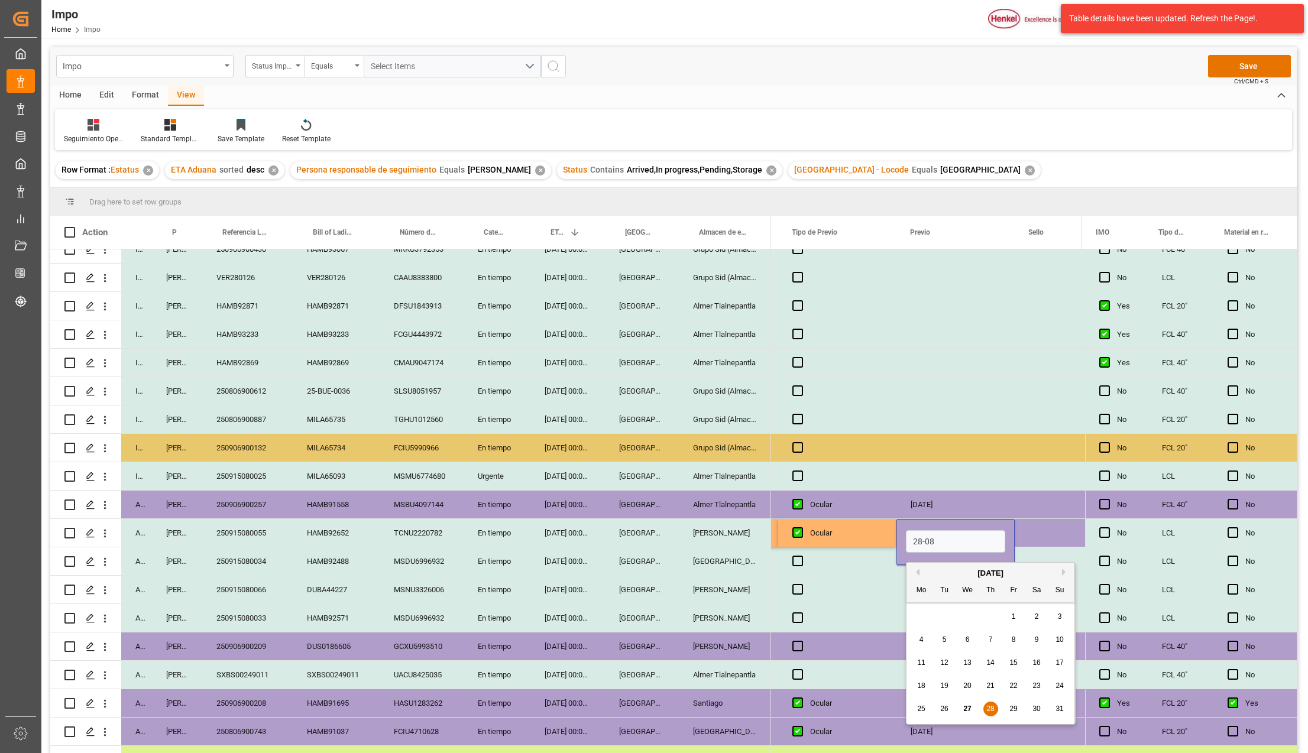
type input "[DATE]"
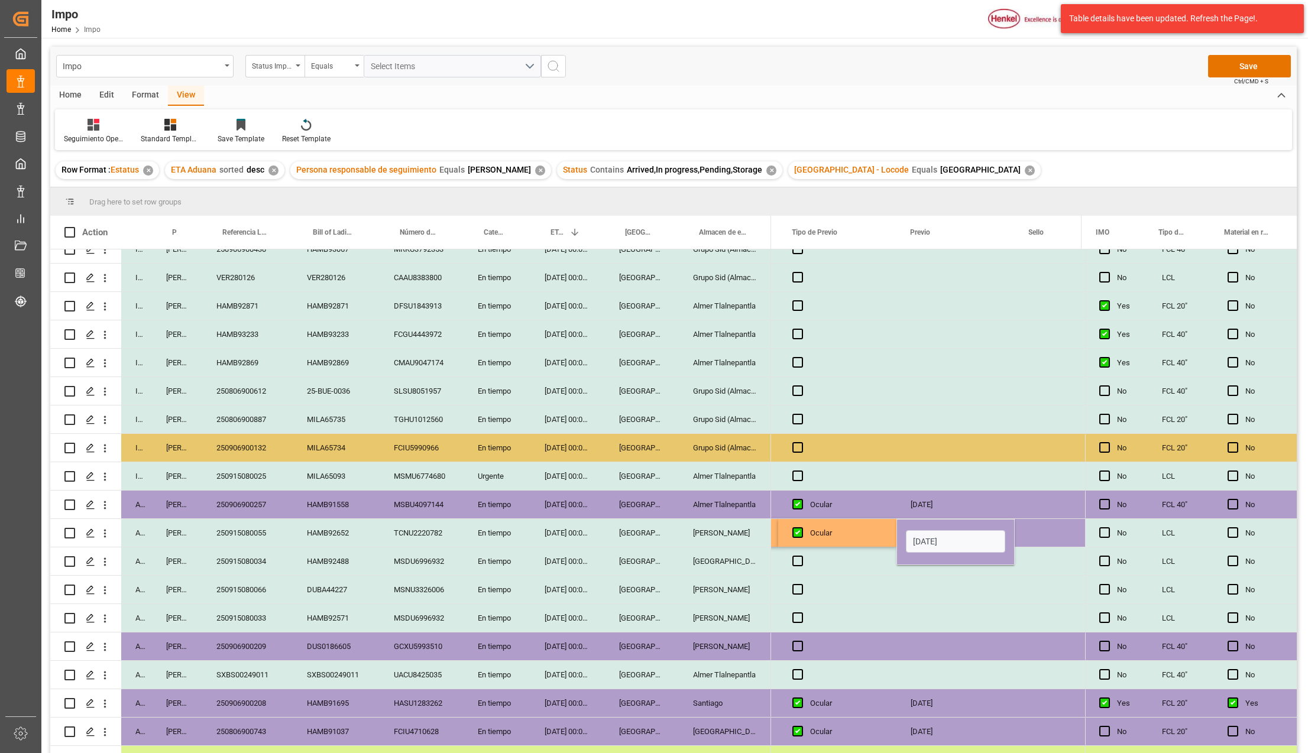
click at [870, 530] on div "Ocular" at bounding box center [846, 533] width 72 height 27
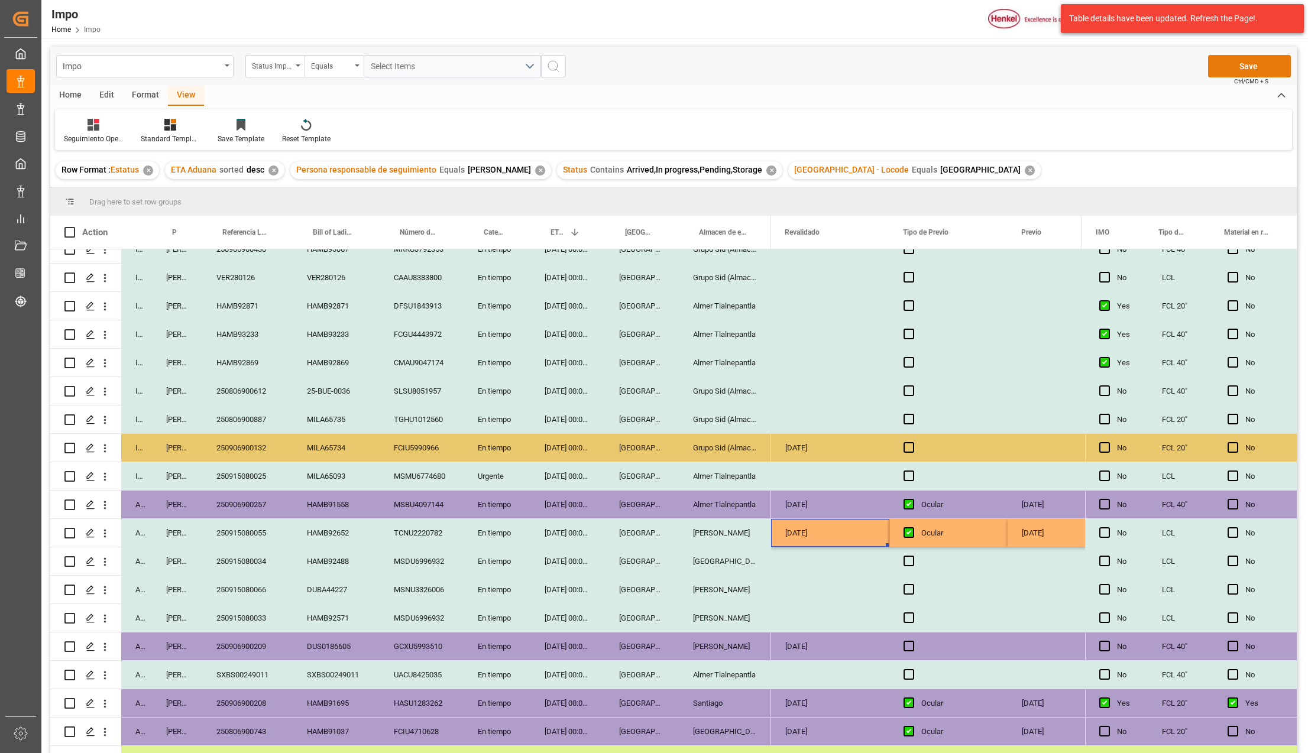
click at [1274, 60] on button "Save" at bounding box center [1249, 66] width 83 height 22
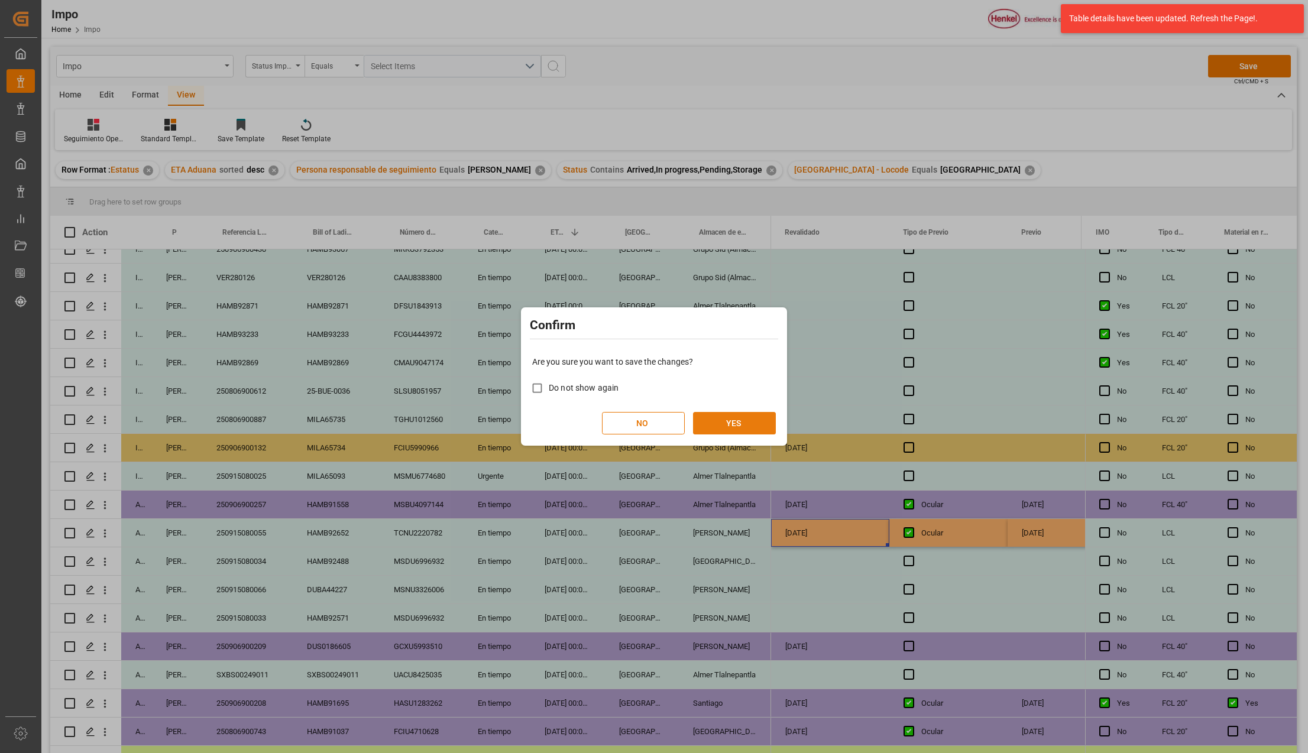
click at [722, 427] on button "YES" at bounding box center [734, 423] width 83 height 22
